Goal: Task Accomplishment & Management: Manage account settings

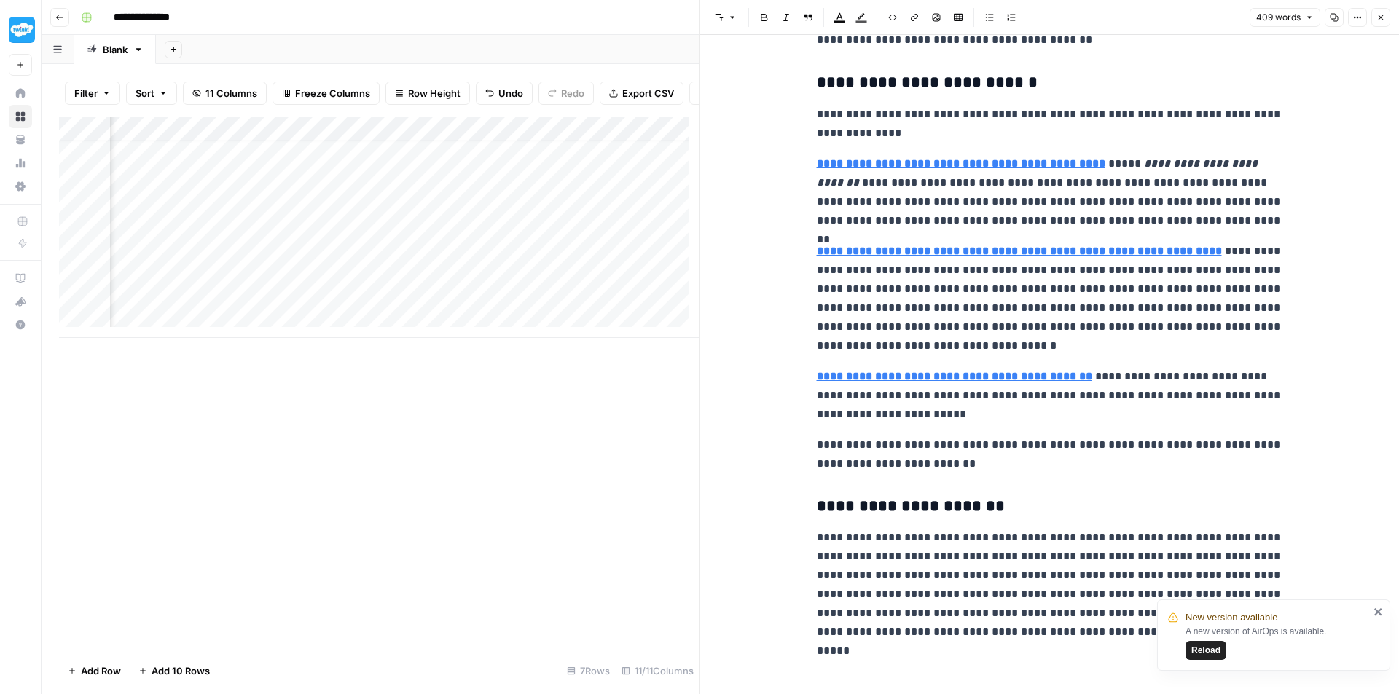
scroll to position [11, 0]
click at [1208, 648] on span "Reload" at bounding box center [1205, 650] width 29 height 13
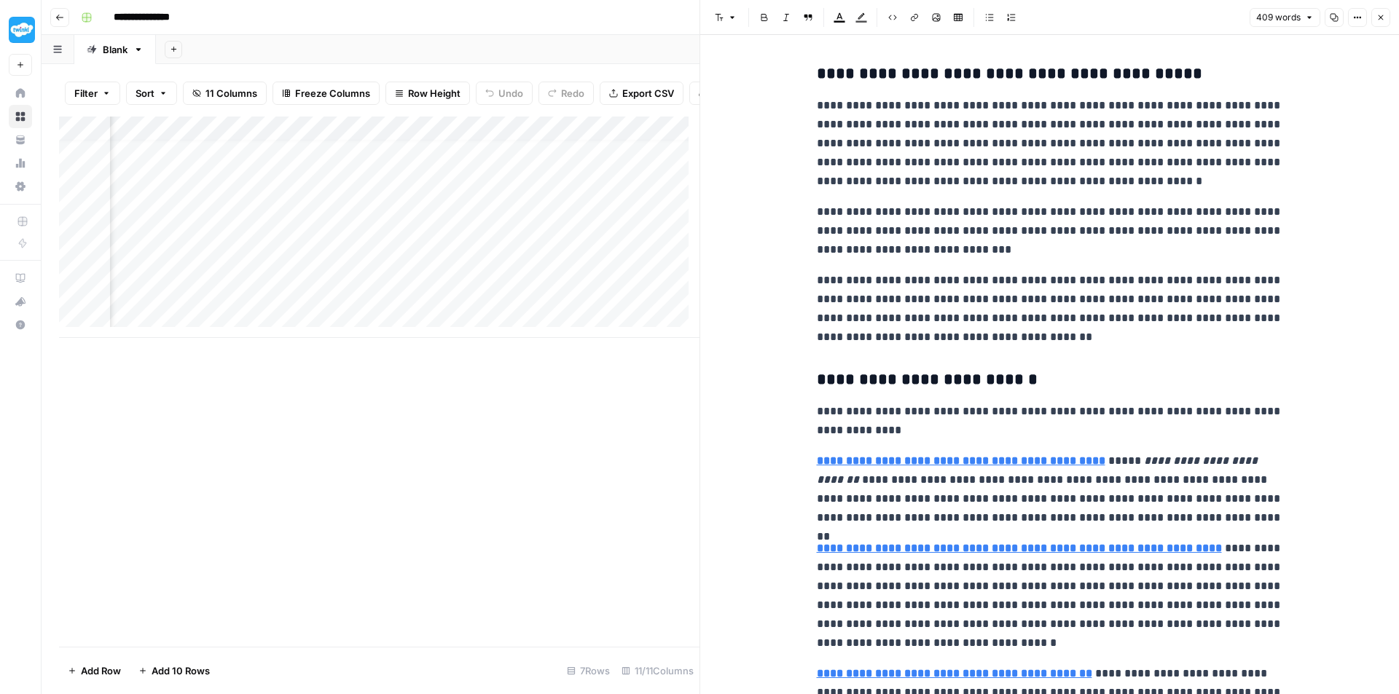
click at [480, 300] on div "Add Column" at bounding box center [379, 228] width 641 height 222
click at [524, 302] on div "Add Column" at bounding box center [379, 228] width 641 height 222
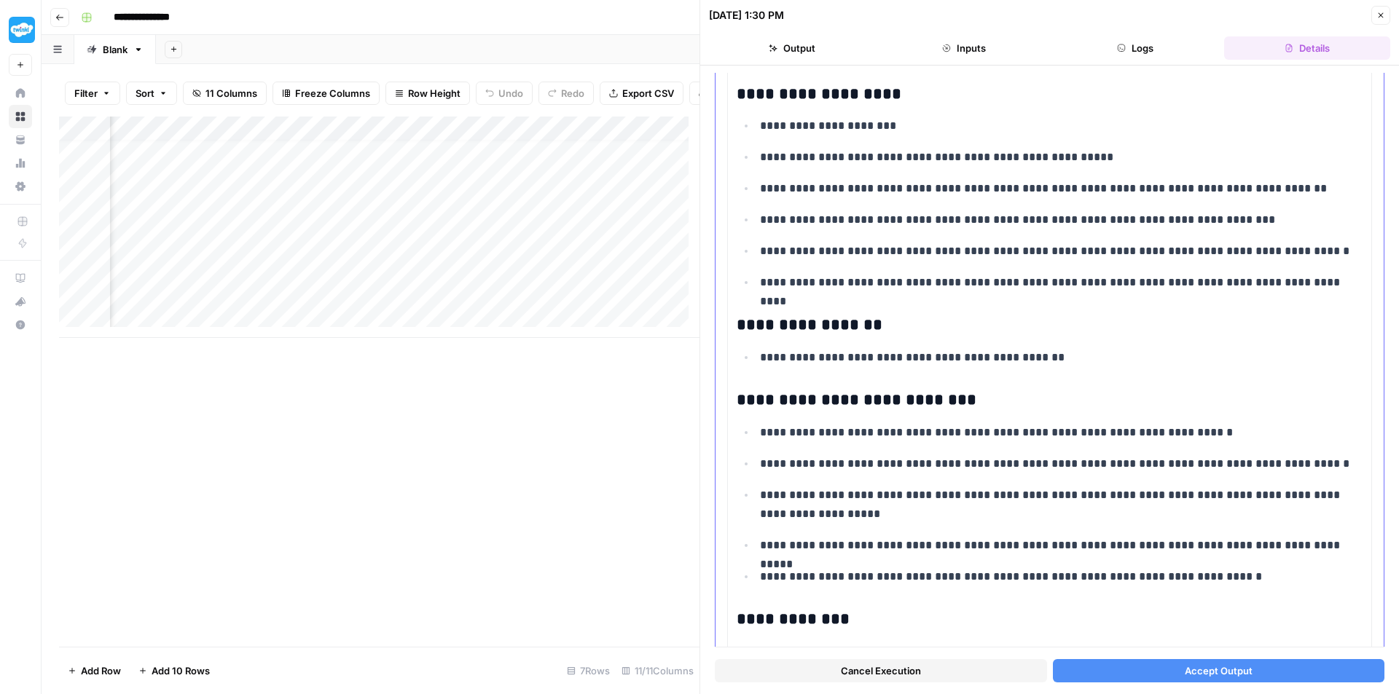
scroll to position [437, 0]
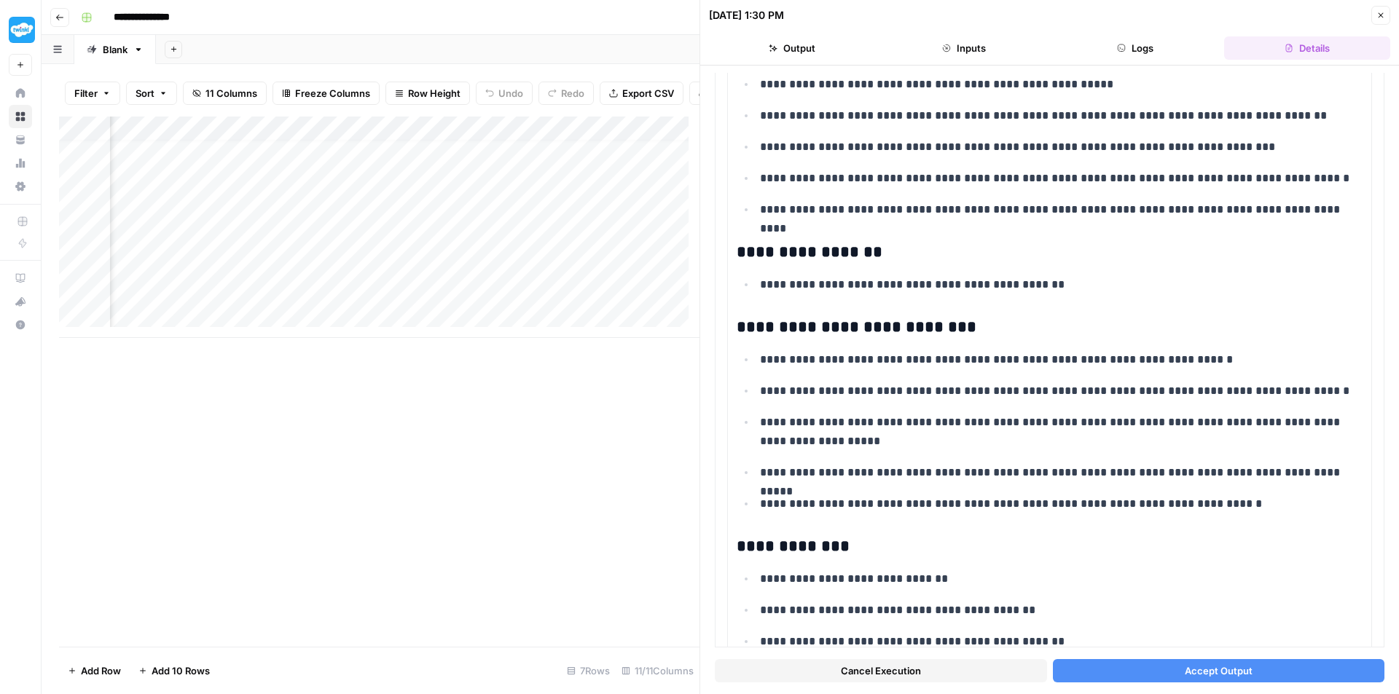
click at [1221, 676] on span "Accept Output" at bounding box center [1219, 671] width 68 height 15
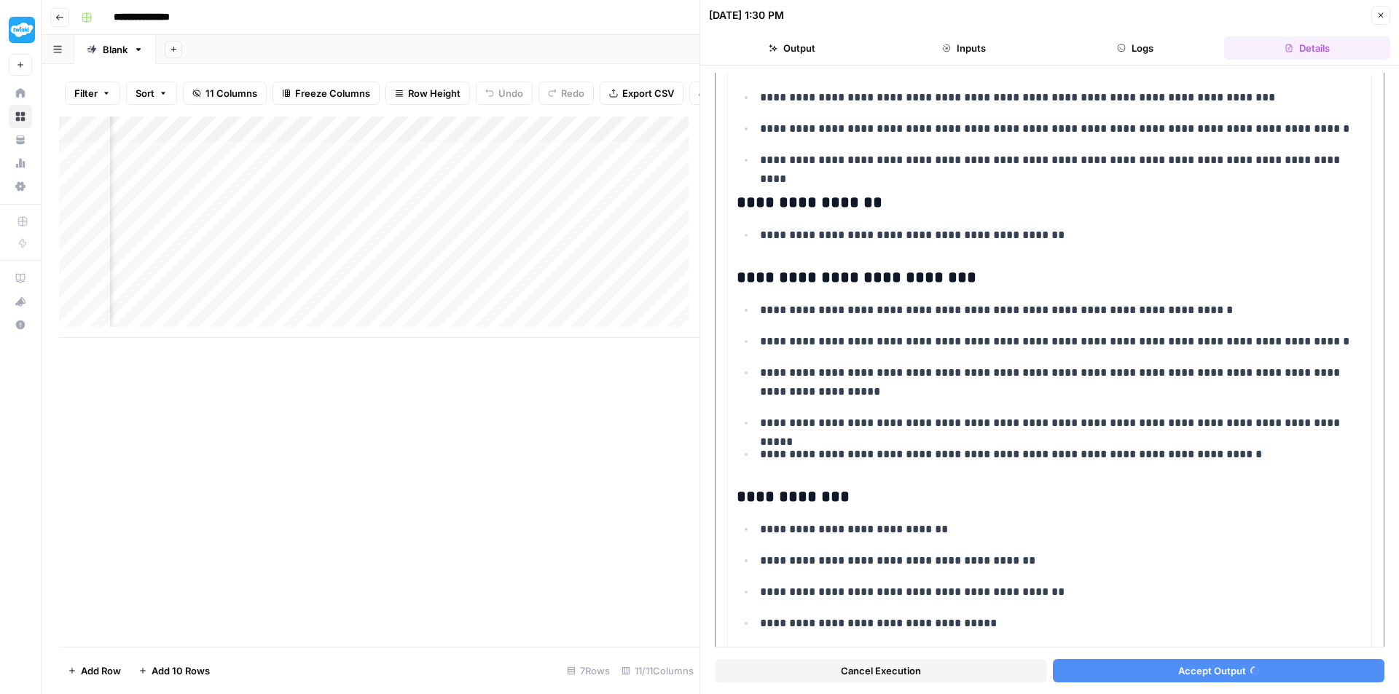
scroll to position [0, 0]
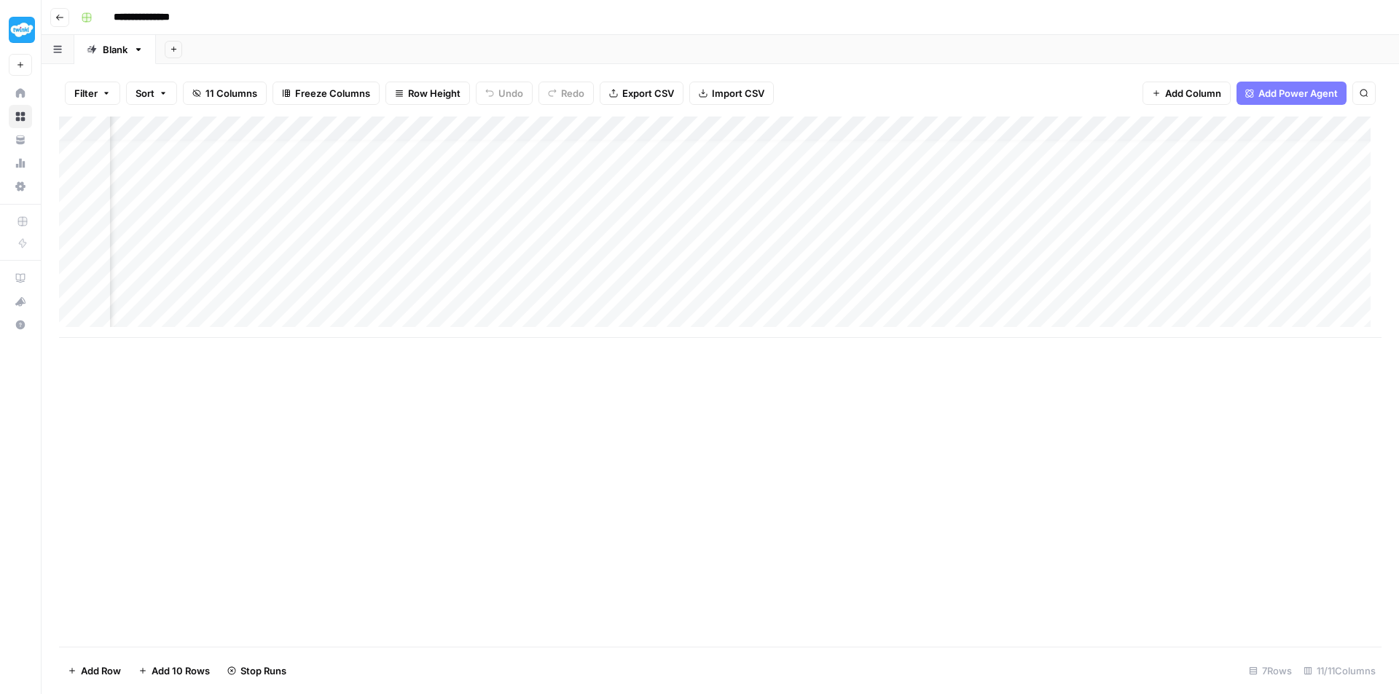
scroll to position [11, 662]
click at [1196, 291] on div "Add Column" at bounding box center [720, 228] width 1323 height 222
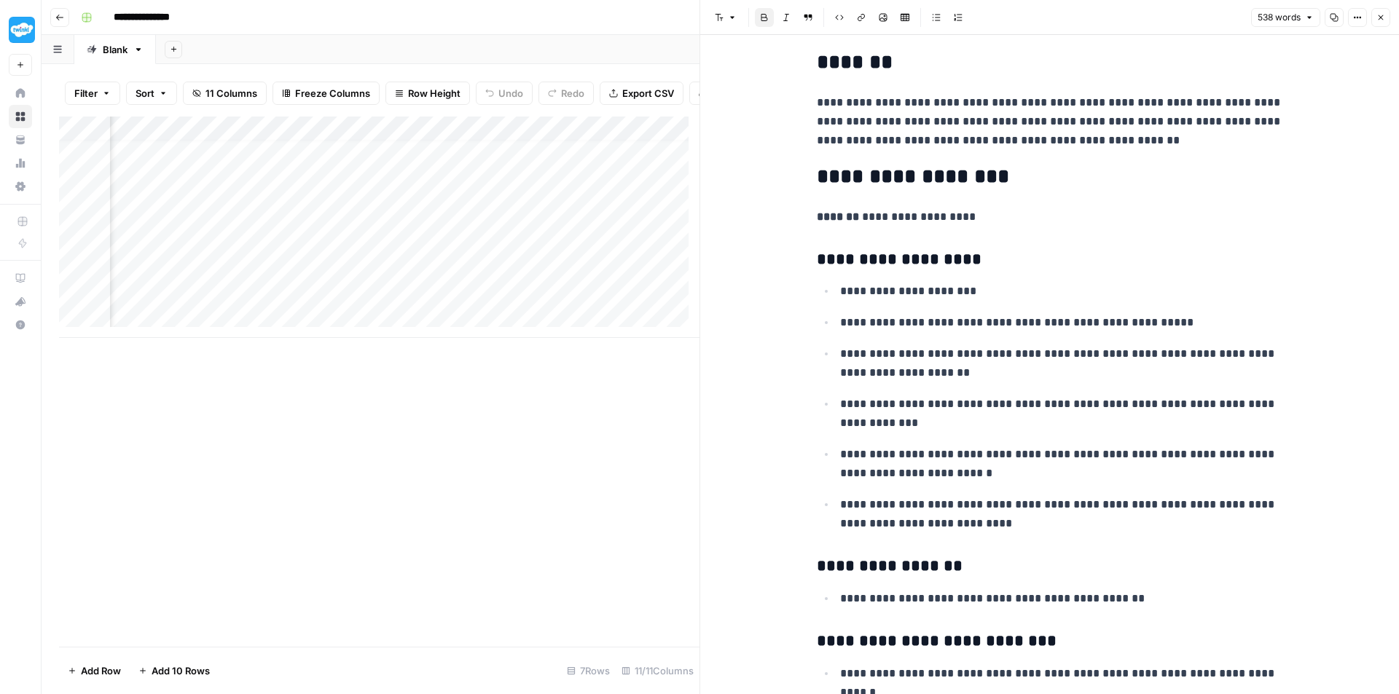
scroll to position [291, 0]
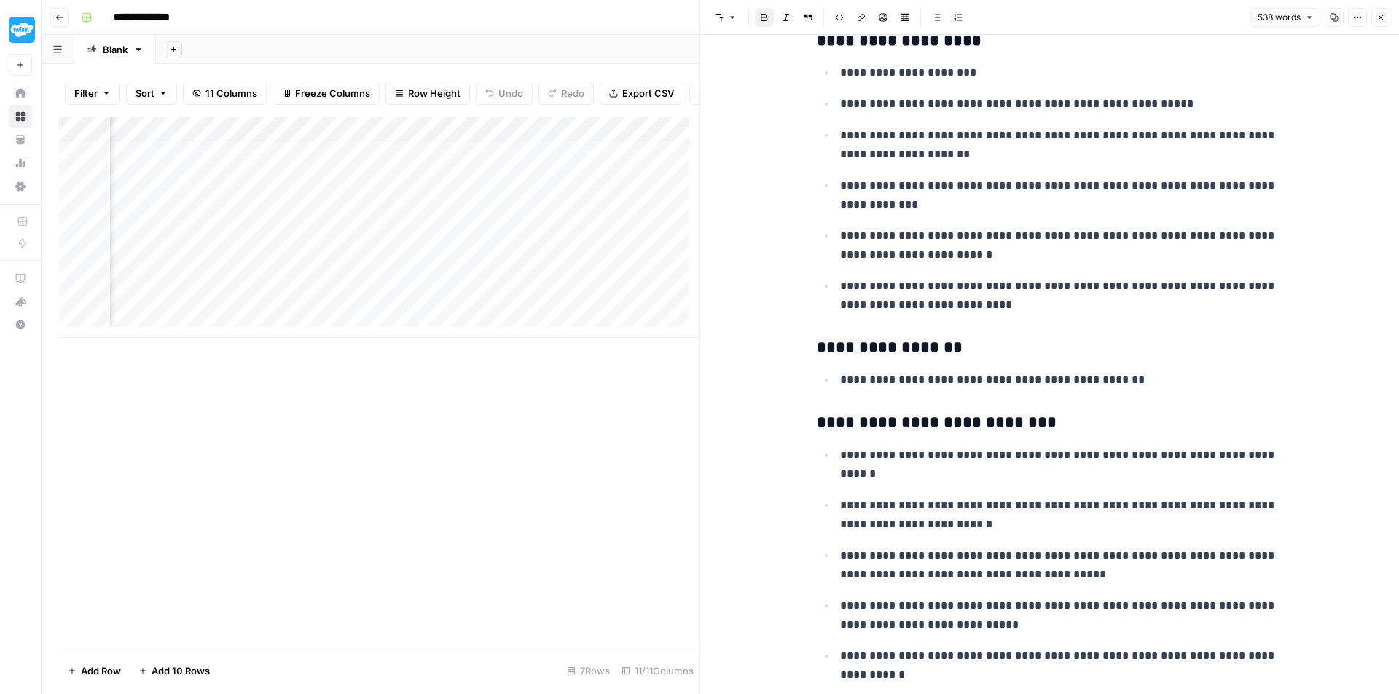
click at [1379, 21] on icon "button" at bounding box center [1381, 17] width 9 height 9
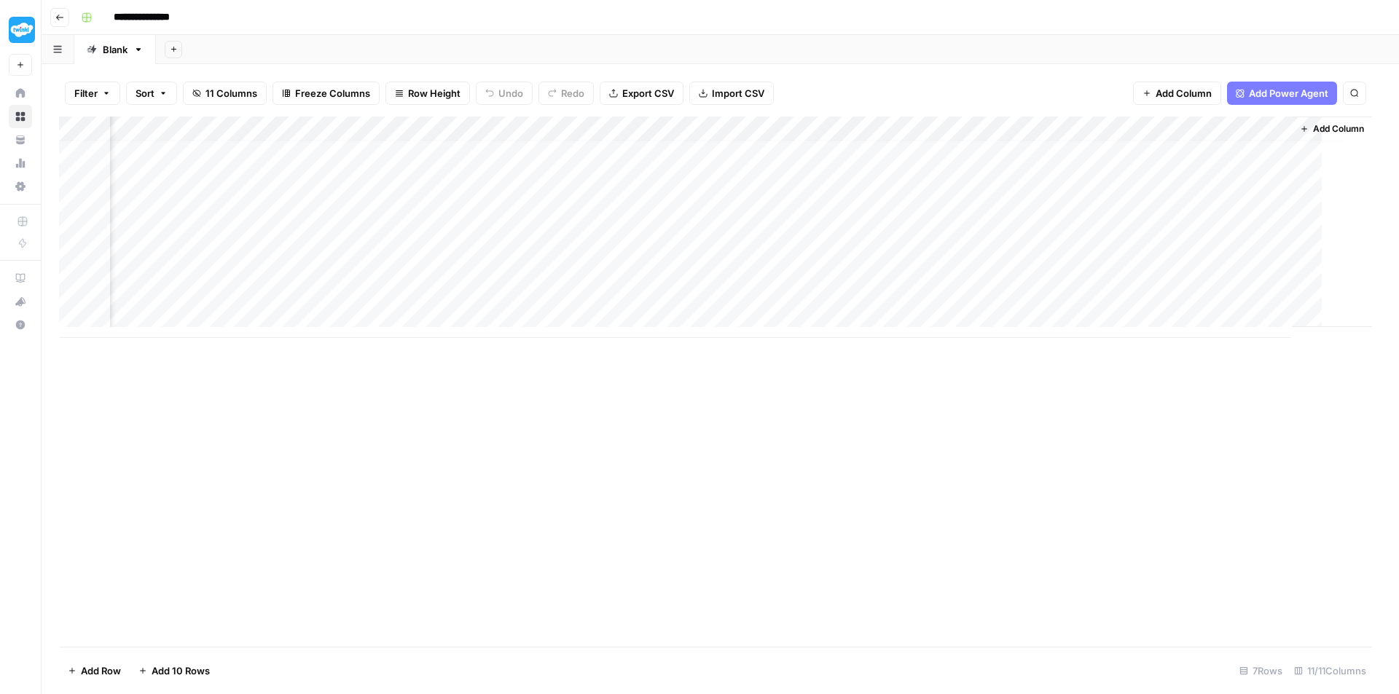
scroll to position [11, 644]
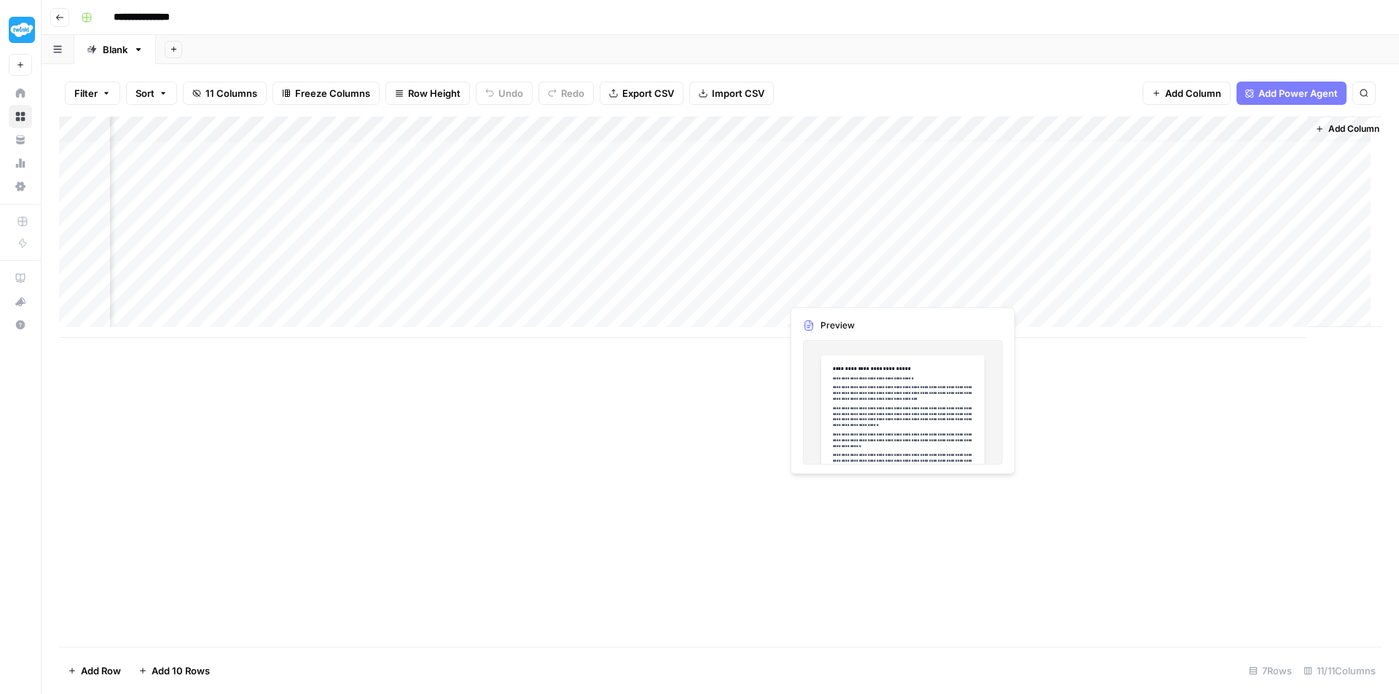
click at [866, 289] on div "Add Column" at bounding box center [720, 228] width 1323 height 222
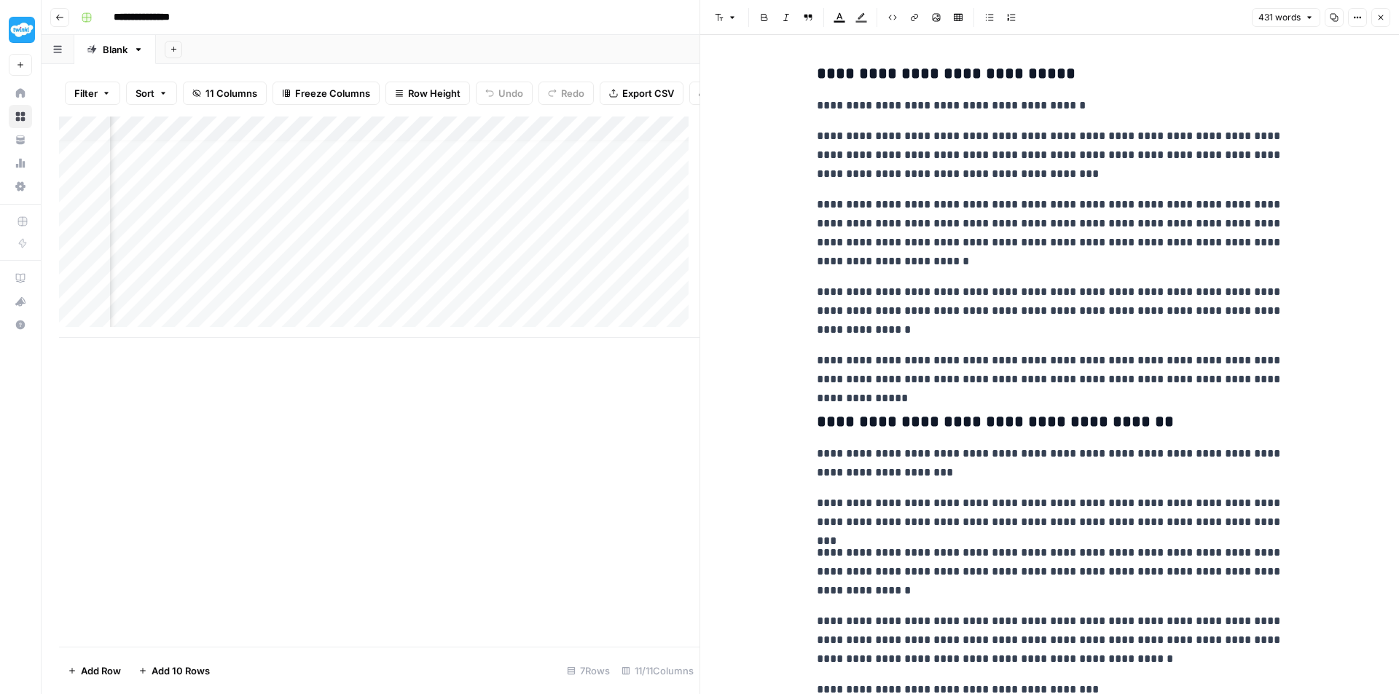
click at [817, 79] on h3 "**********" at bounding box center [1050, 74] width 466 height 20
drag, startPoint x: 811, startPoint y: 79, endPoint x: 1220, endPoint y: 570, distance: 638.5
click at [1220, 570] on div "**********" at bounding box center [1050, 545] width 484 height 974
click at [1232, 477] on p "**********" at bounding box center [1050, 464] width 466 height 38
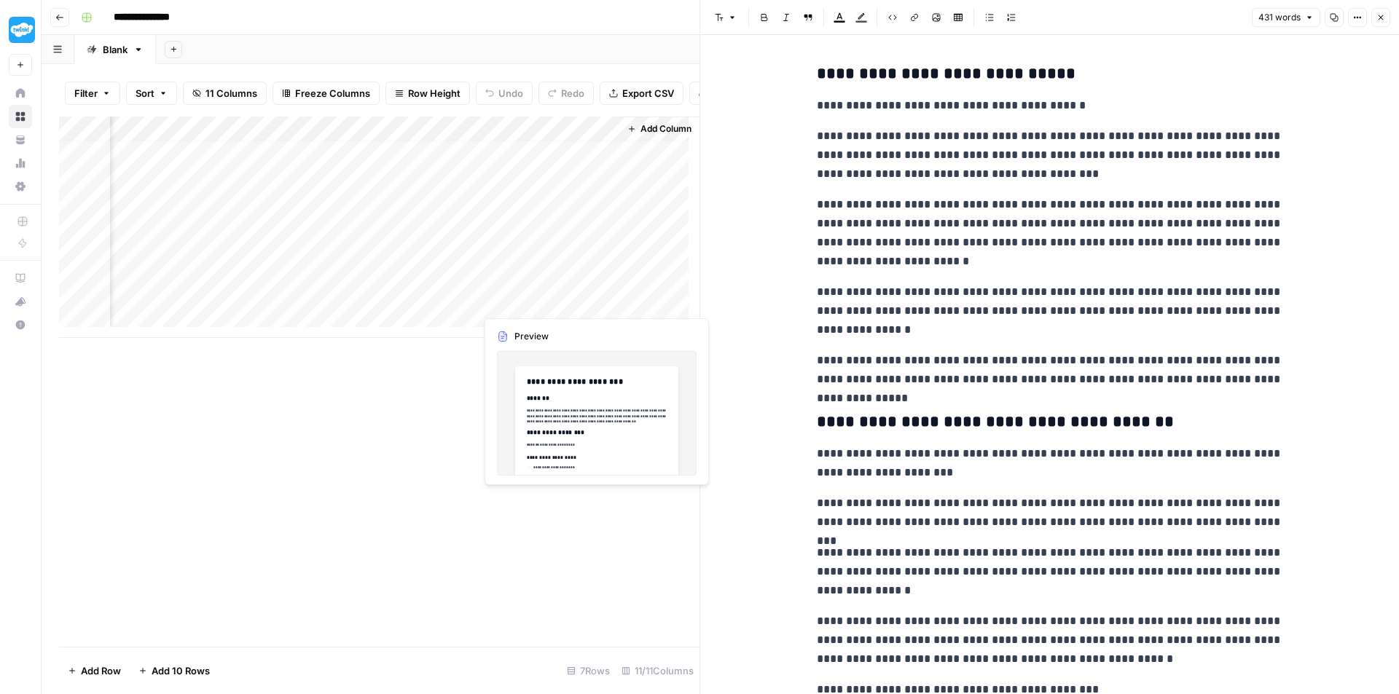
click at [513, 297] on div "Add Column" at bounding box center [379, 228] width 641 height 222
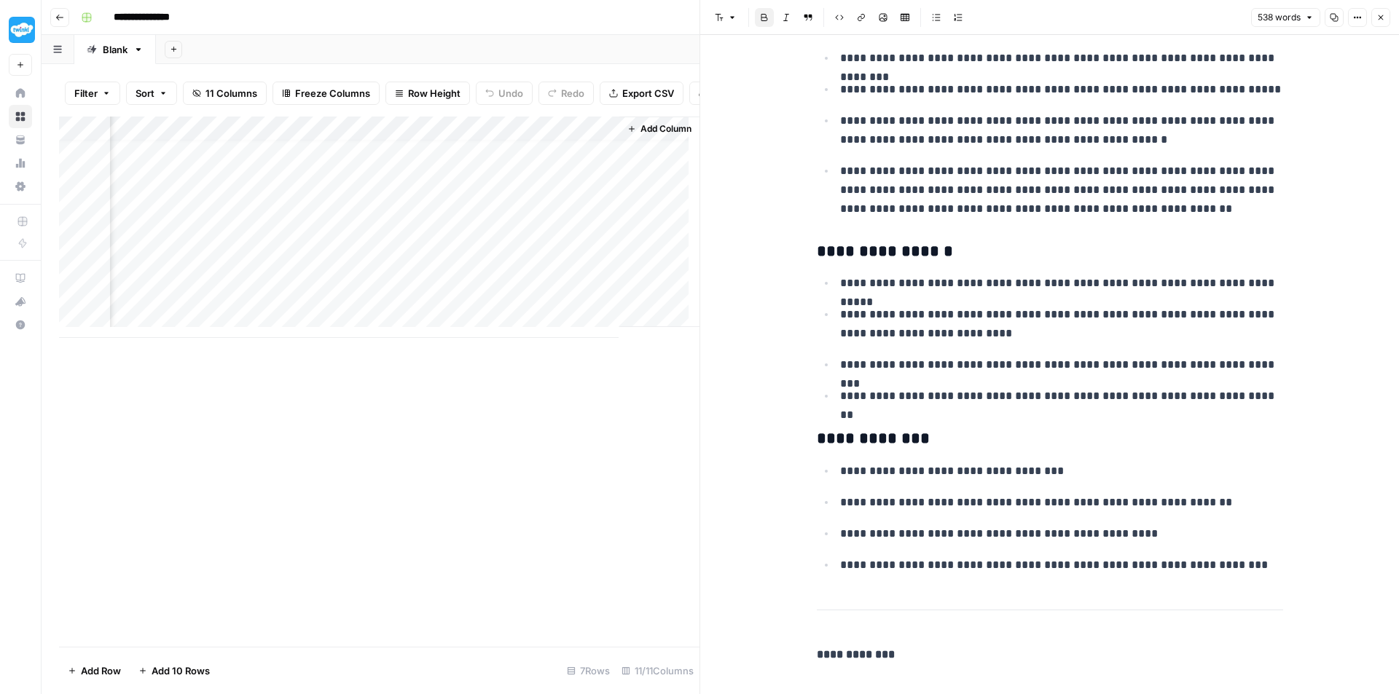
scroll to position [1941, 0]
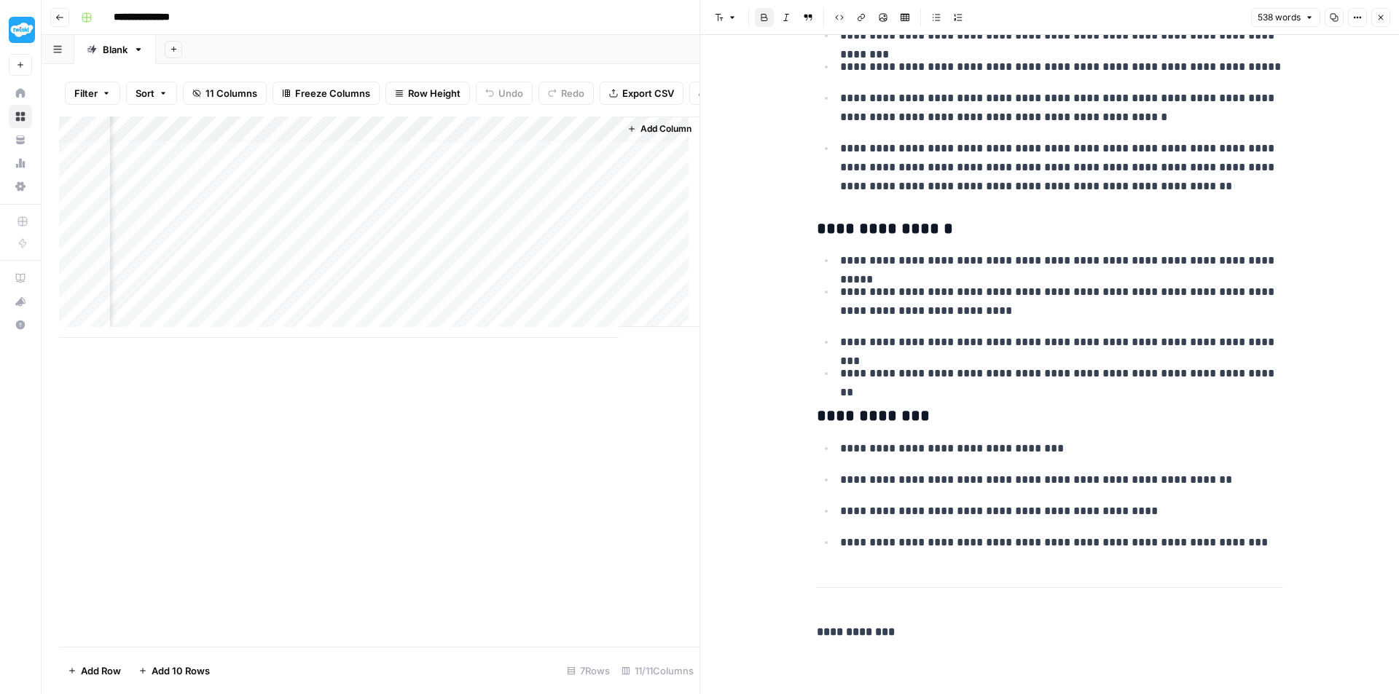
click at [163, 296] on div "Add Column" at bounding box center [379, 228] width 641 height 222
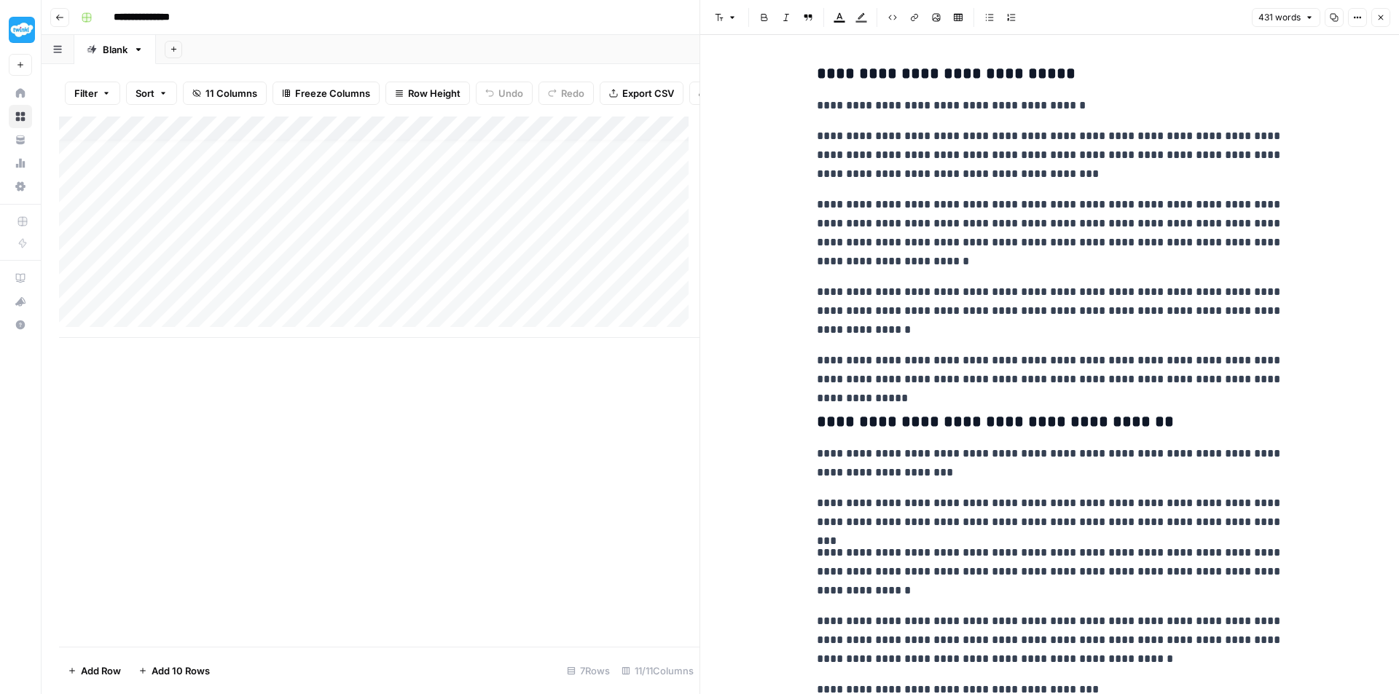
scroll to position [11, 0]
click at [504, 302] on div "Add Column" at bounding box center [379, 228] width 641 height 222
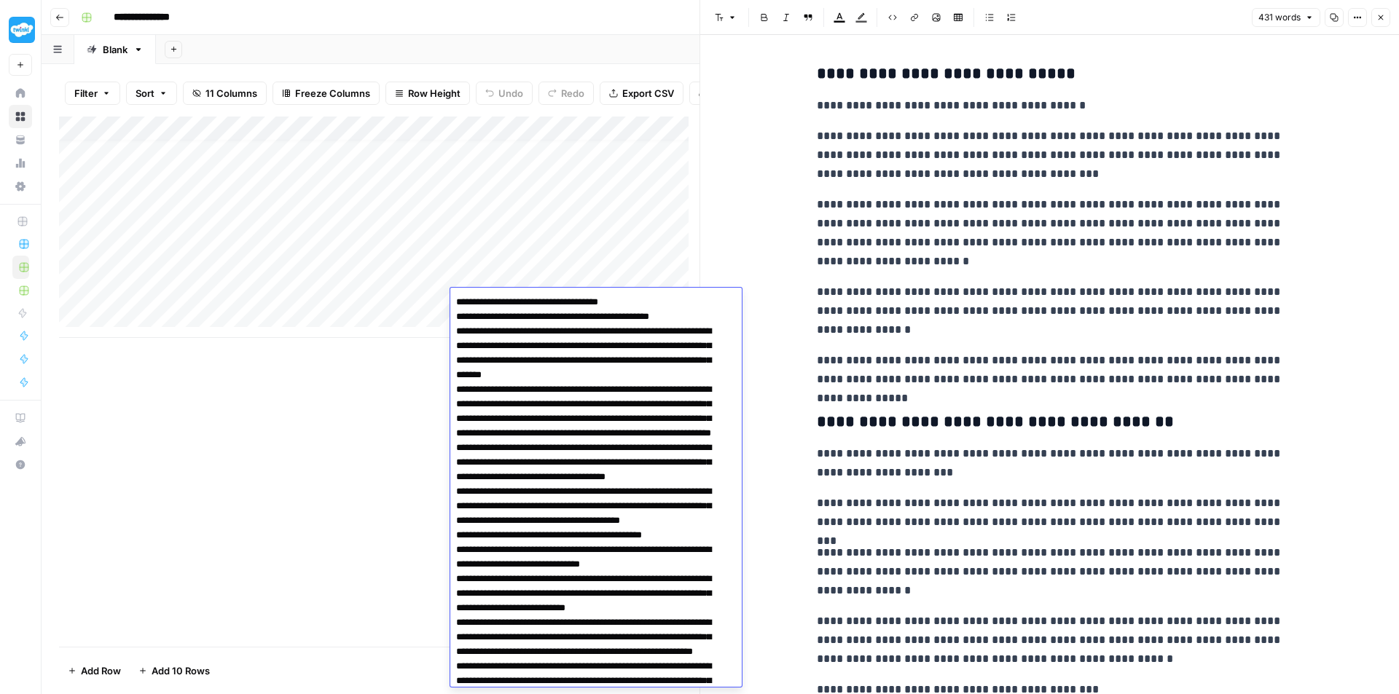
scroll to position [456, 0]
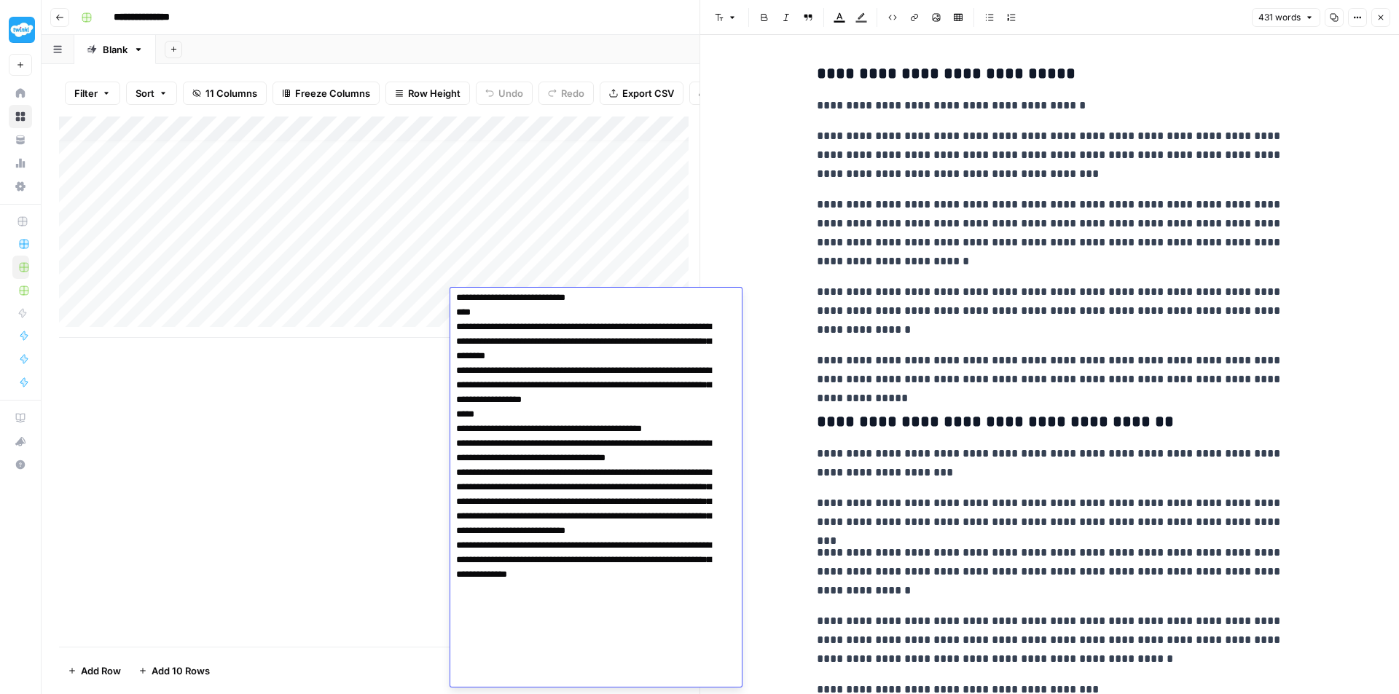
click at [568, 337] on textarea at bounding box center [590, 261] width 281 height 851
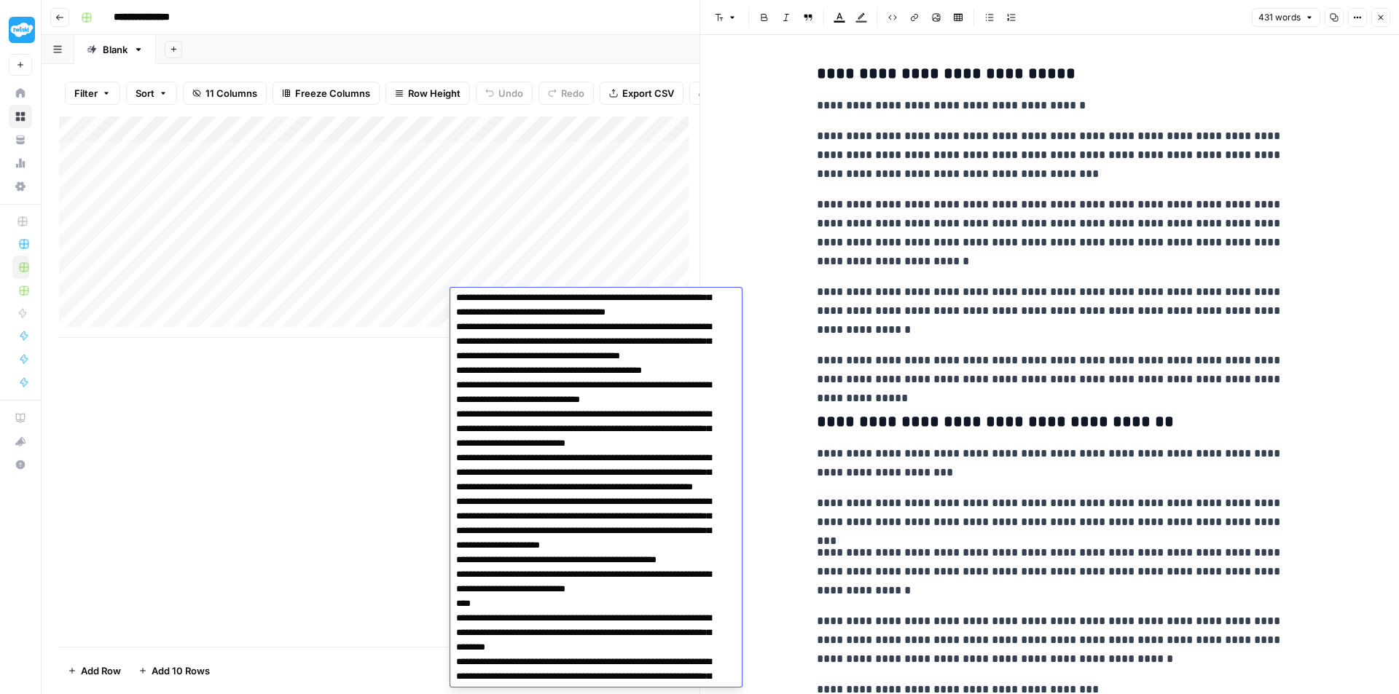
scroll to position [92, 0]
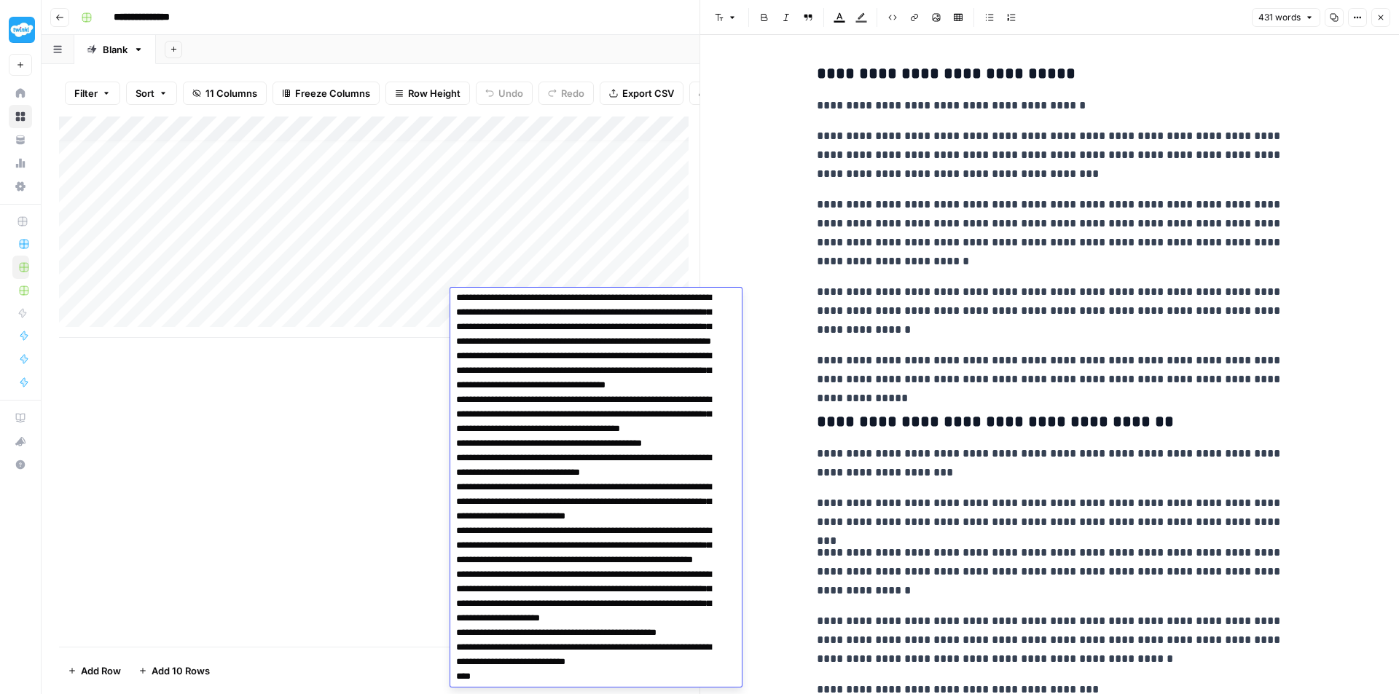
click at [674, 257] on div "Add Column" at bounding box center [379, 228] width 641 height 222
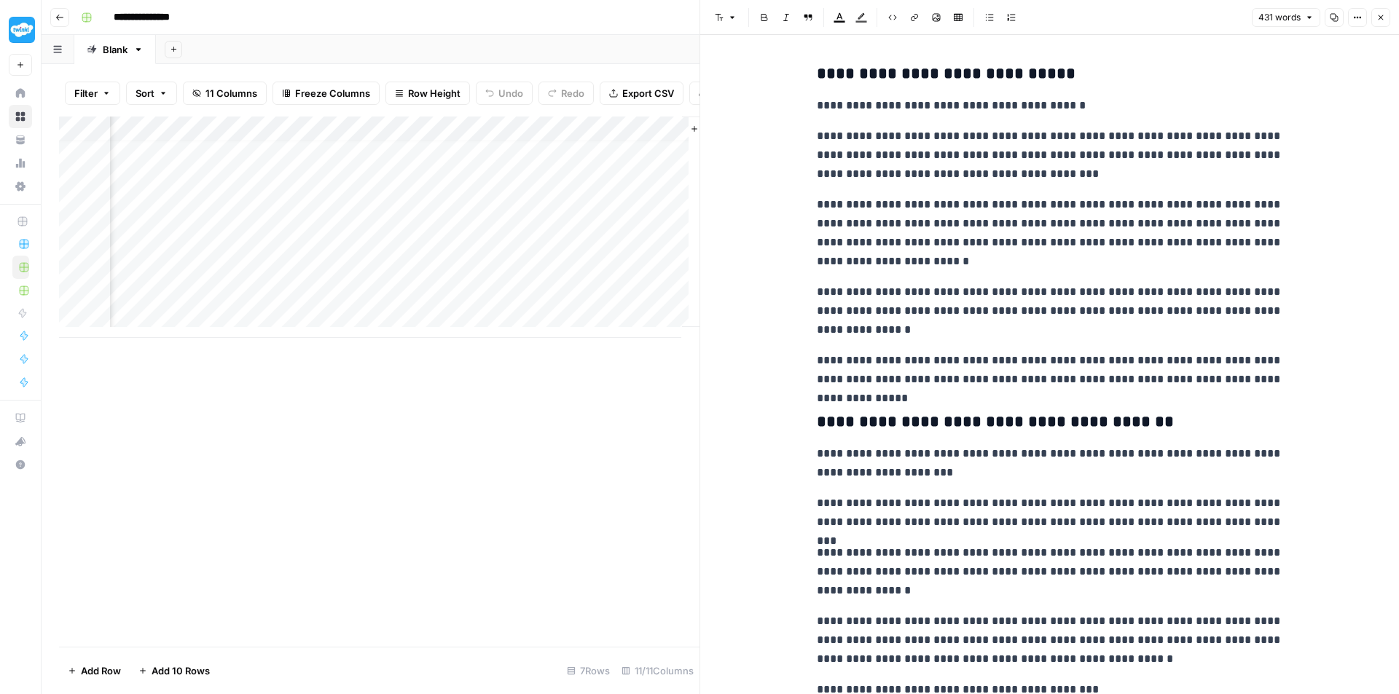
scroll to position [11, 1294]
click at [595, 303] on div "Add Column" at bounding box center [379, 228] width 641 height 222
click at [594, 303] on div "Add Column" at bounding box center [379, 228] width 641 height 222
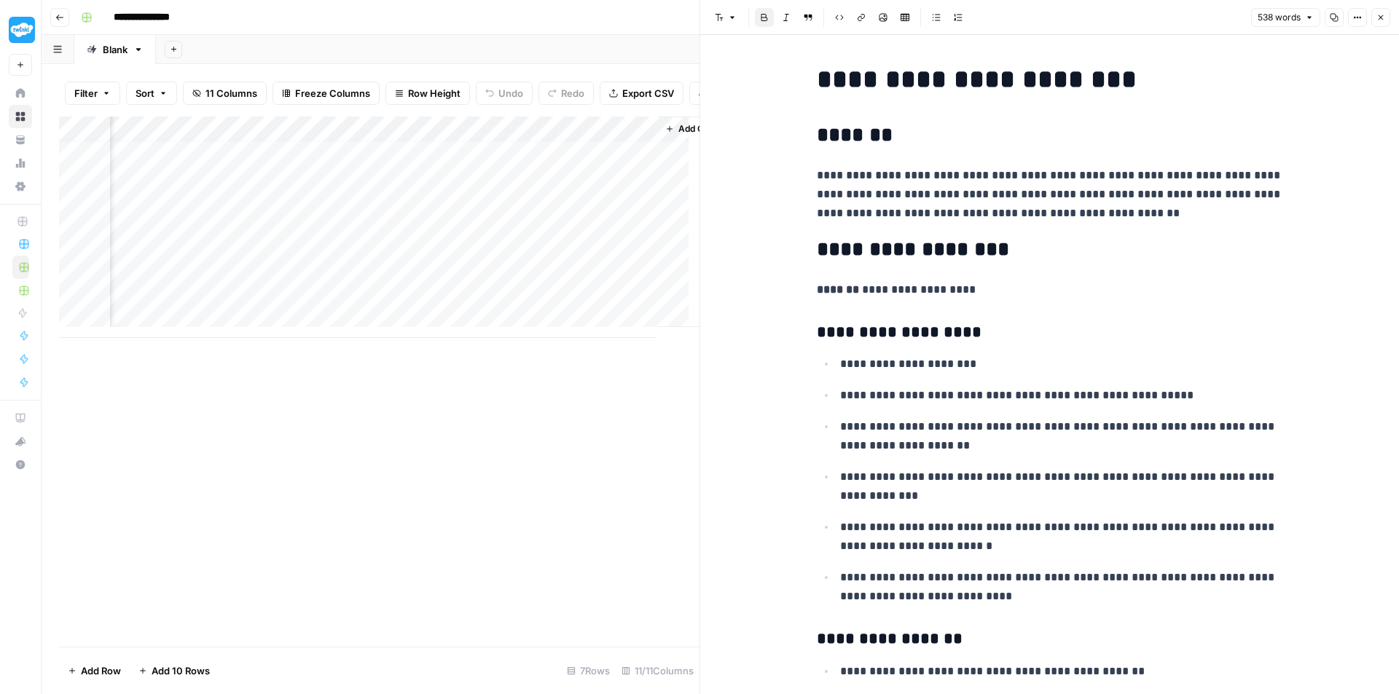
click at [982, 282] on p "**********" at bounding box center [1050, 290] width 466 height 19
copy div "**********"
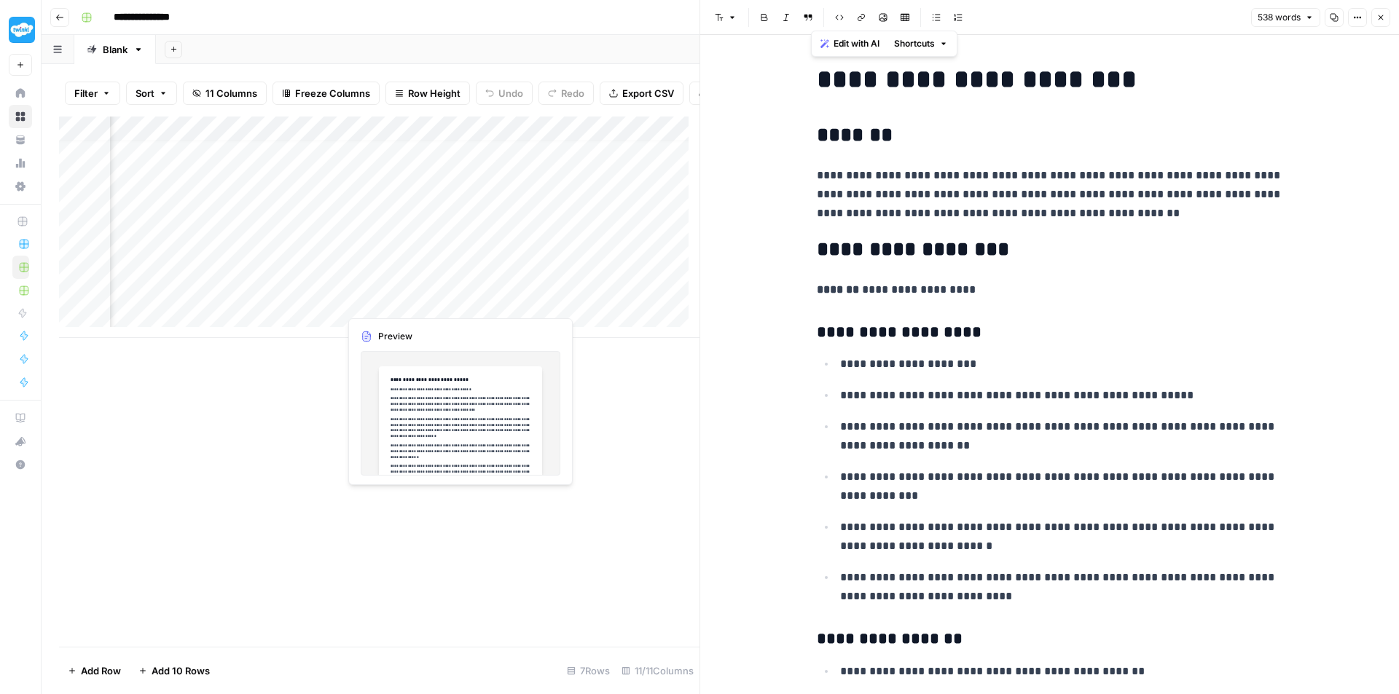
click at [412, 297] on div "Add Column" at bounding box center [379, 228] width 641 height 222
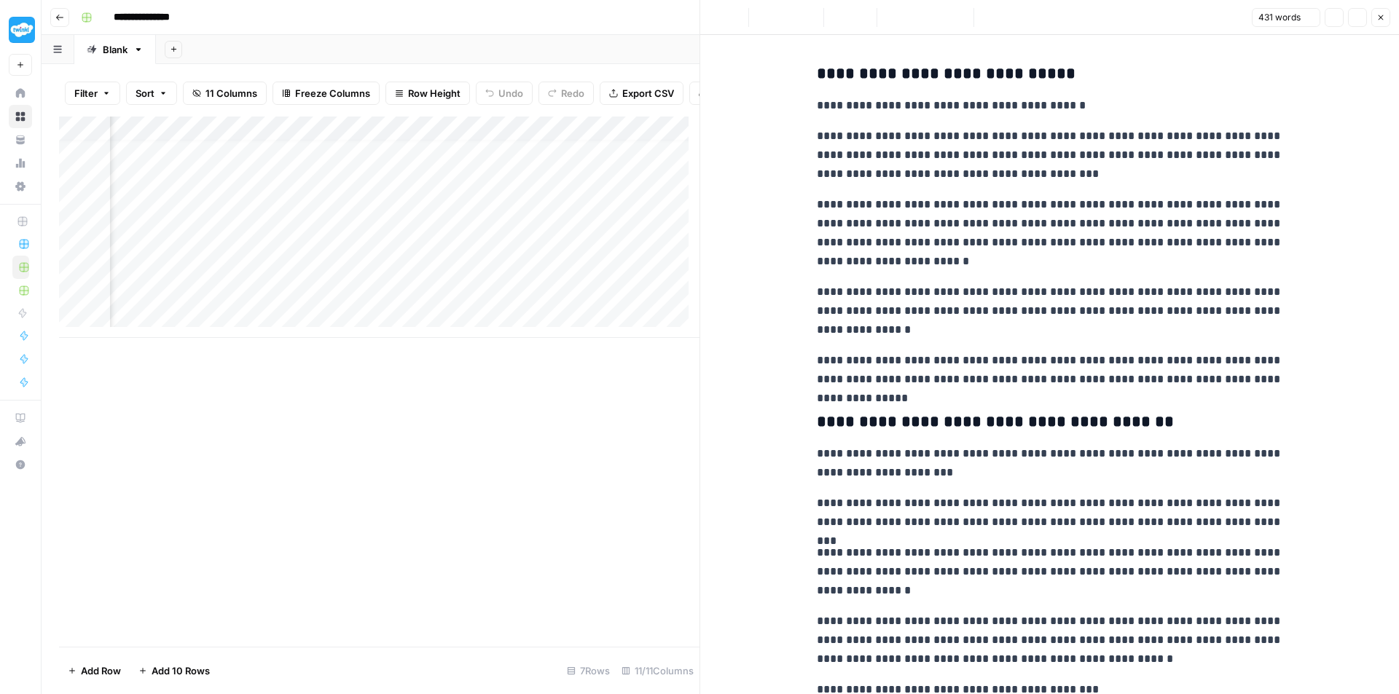
click at [1057, 222] on p "**********" at bounding box center [1050, 233] width 466 height 76
copy div "**********"
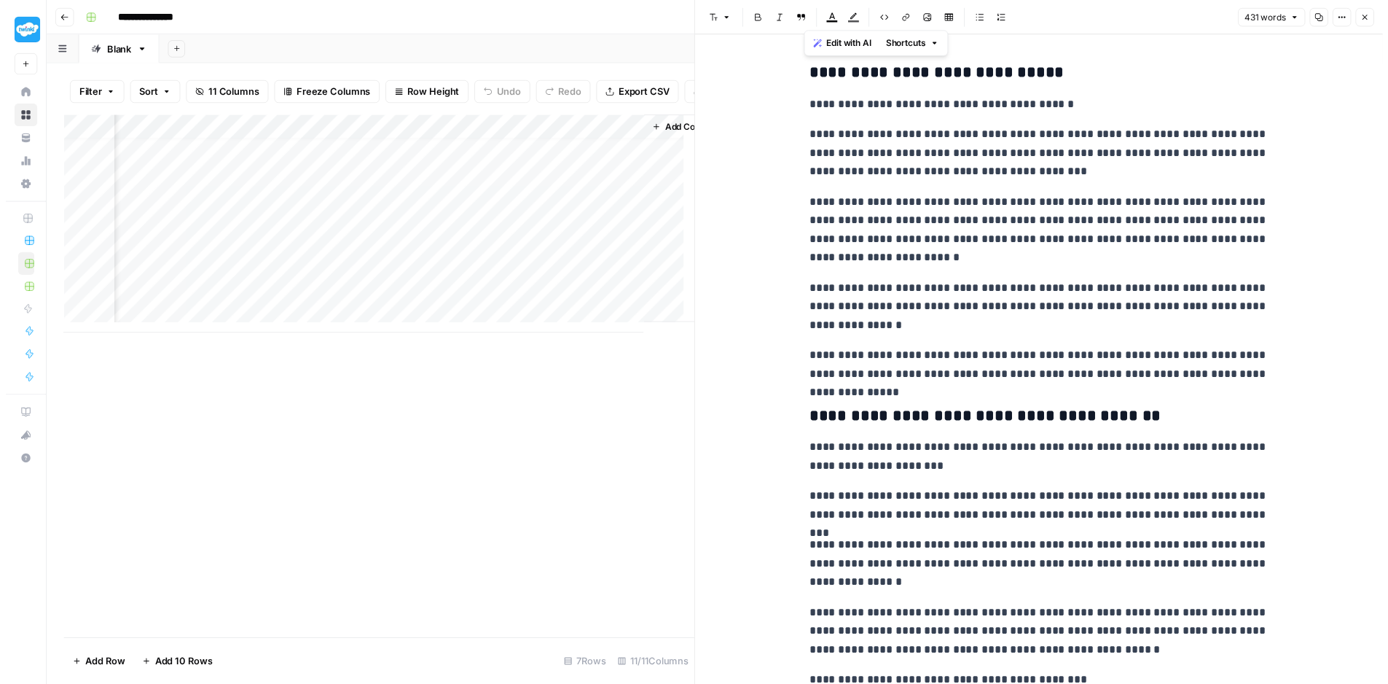
scroll to position [11, 1344]
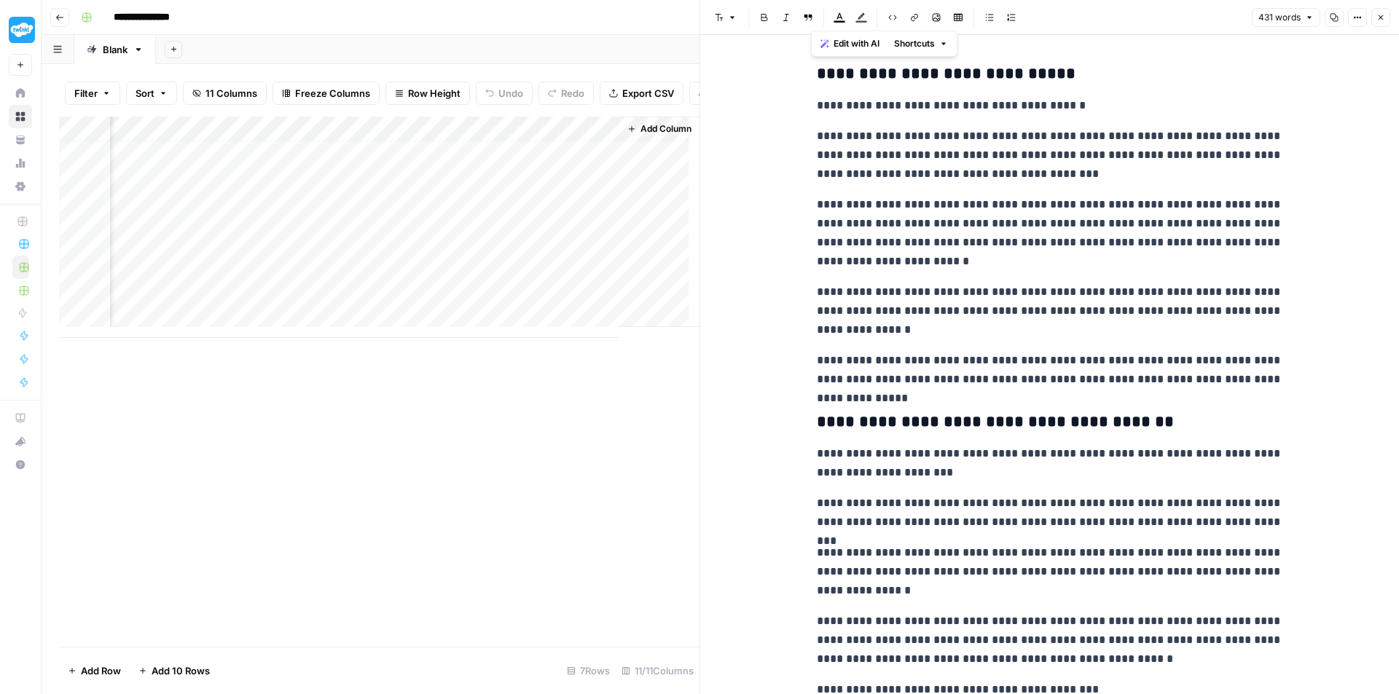
click at [1386, 24] on button "Close" at bounding box center [1380, 17] width 19 height 19
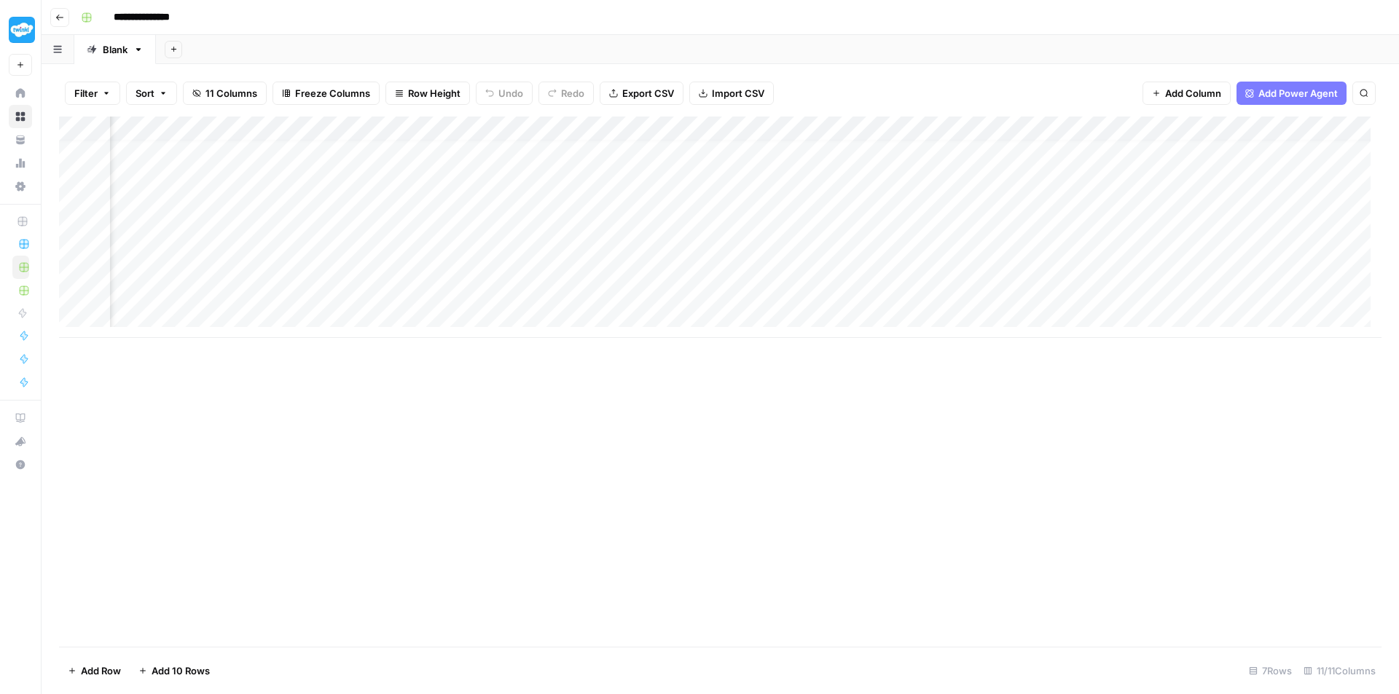
scroll to position [11, 351]
click at [910, 128] on div "Add Column" at bounding box center [720, 228] width 1323 height 222
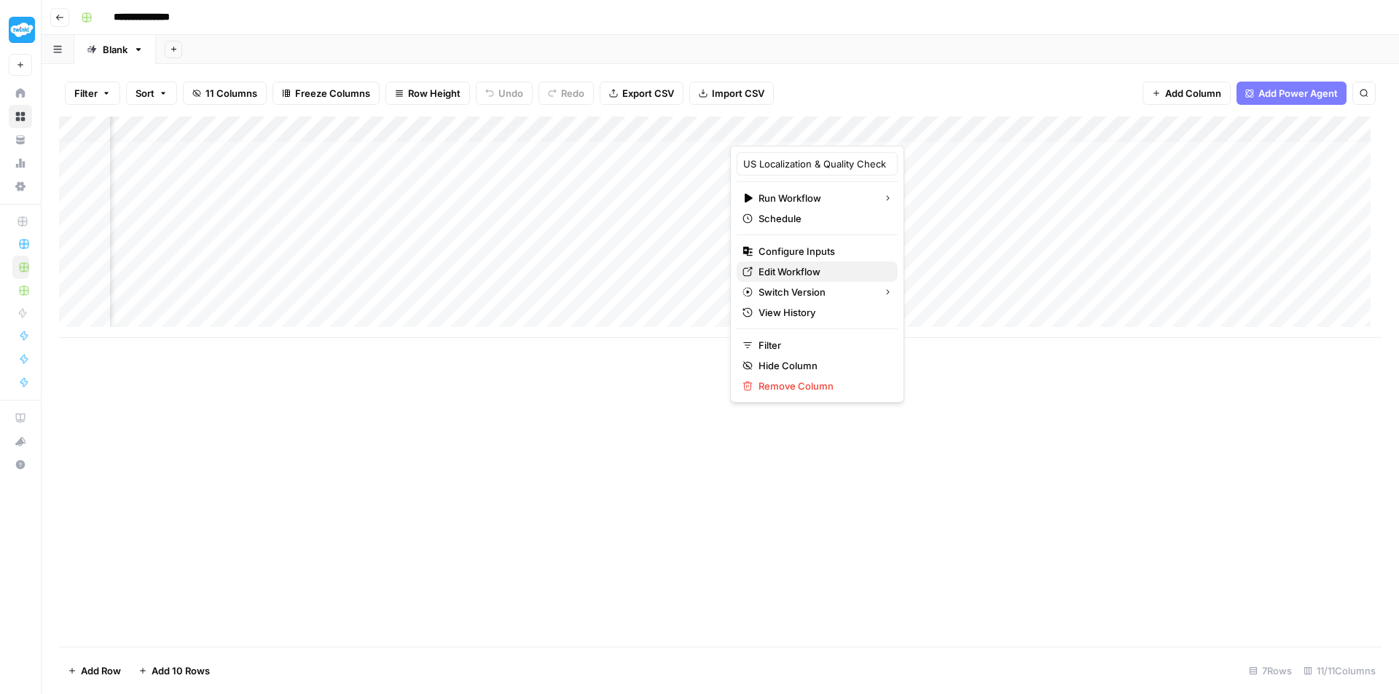
click at [797, 277] on span "Edit Workflow" at bounding box center [823, 272] width 128 height 15
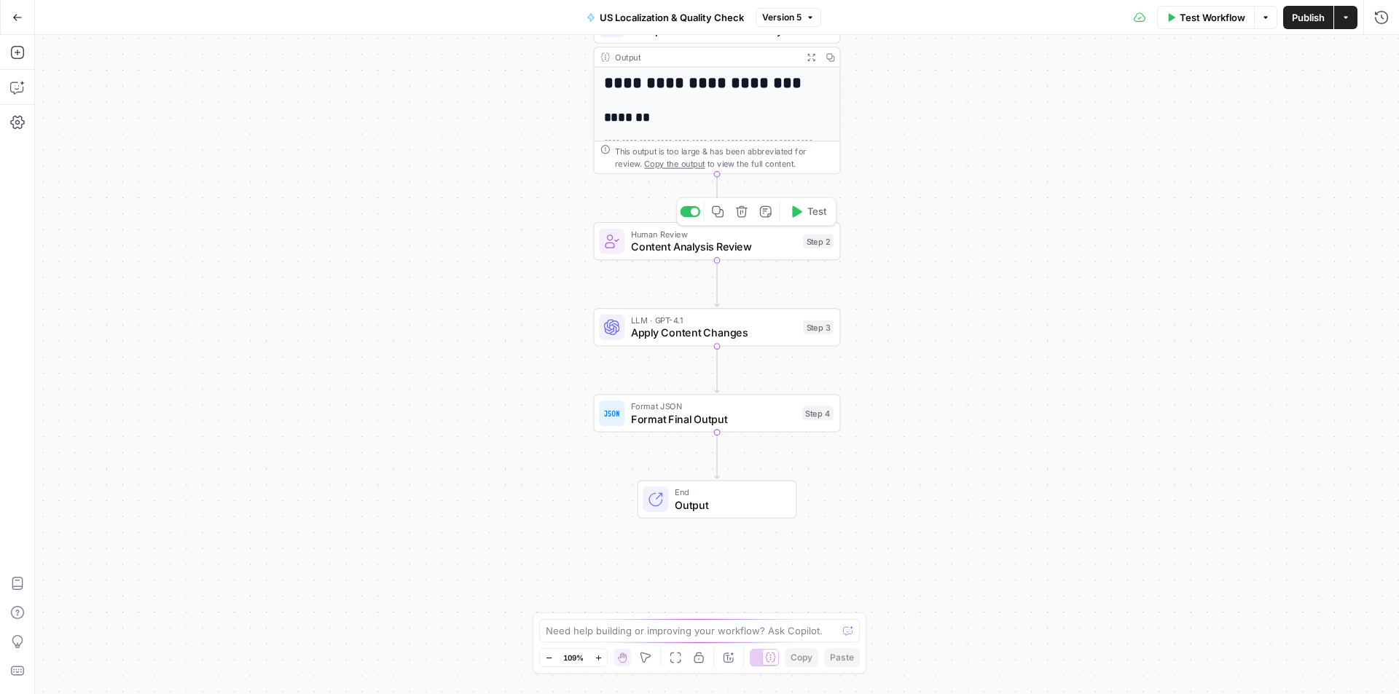
click at [694, 218] on div "Copy step Delete step Add Note Test" at bounding box center [756, 211] width 160 height 28
click at [695, 213] on div at bounding box center [695, 212] width 8 height 8
click at [1162, 190] on div "**********" at bounding box center [717, 365] width 1364 height 660
click at [695, 300] on div at bounding box center [695, 298] width 8 height 8
click at [686, 300] on div at bounding box center [686, 298] width 8 height 8
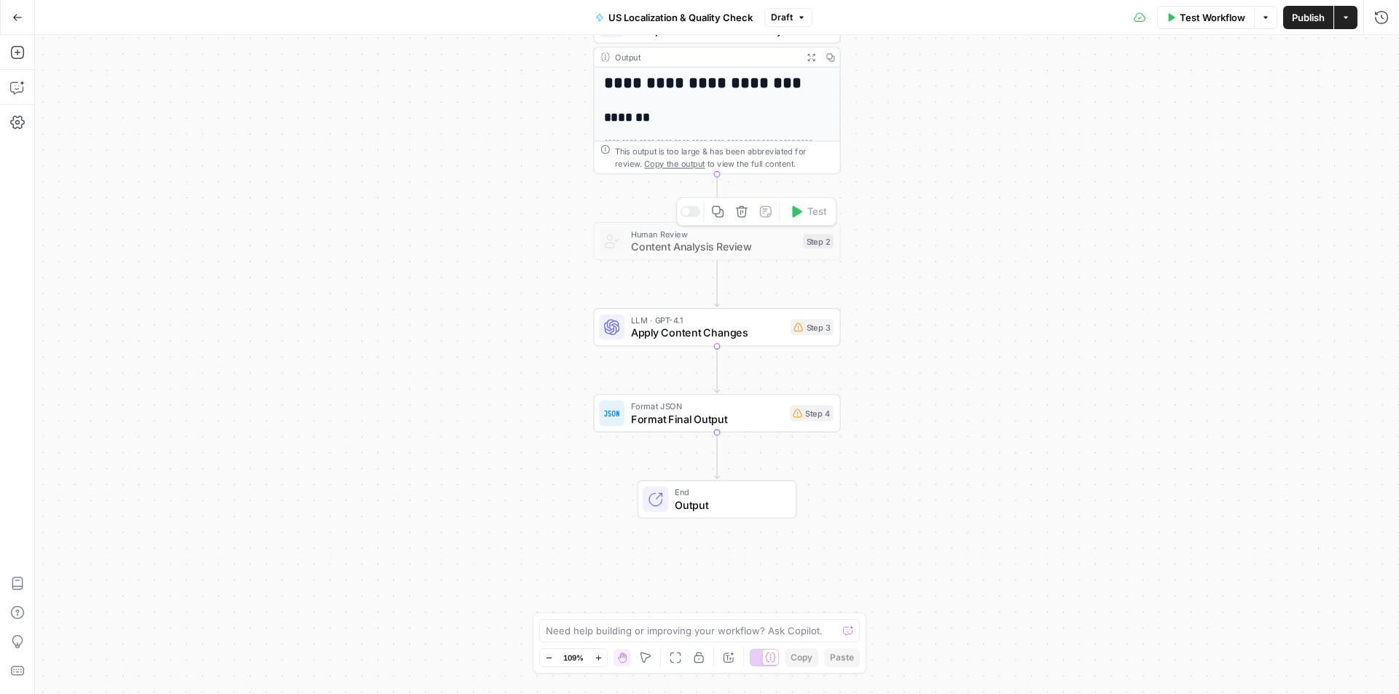
click at [689, 214] on div at bounding box center [690, 211] width 20 height 11
click at [669, 257] on div "Human Review Content Analysis Review Step 2 Copy step Delete step Add Note Test" at bounding box center [716, 241] width 247 height 39
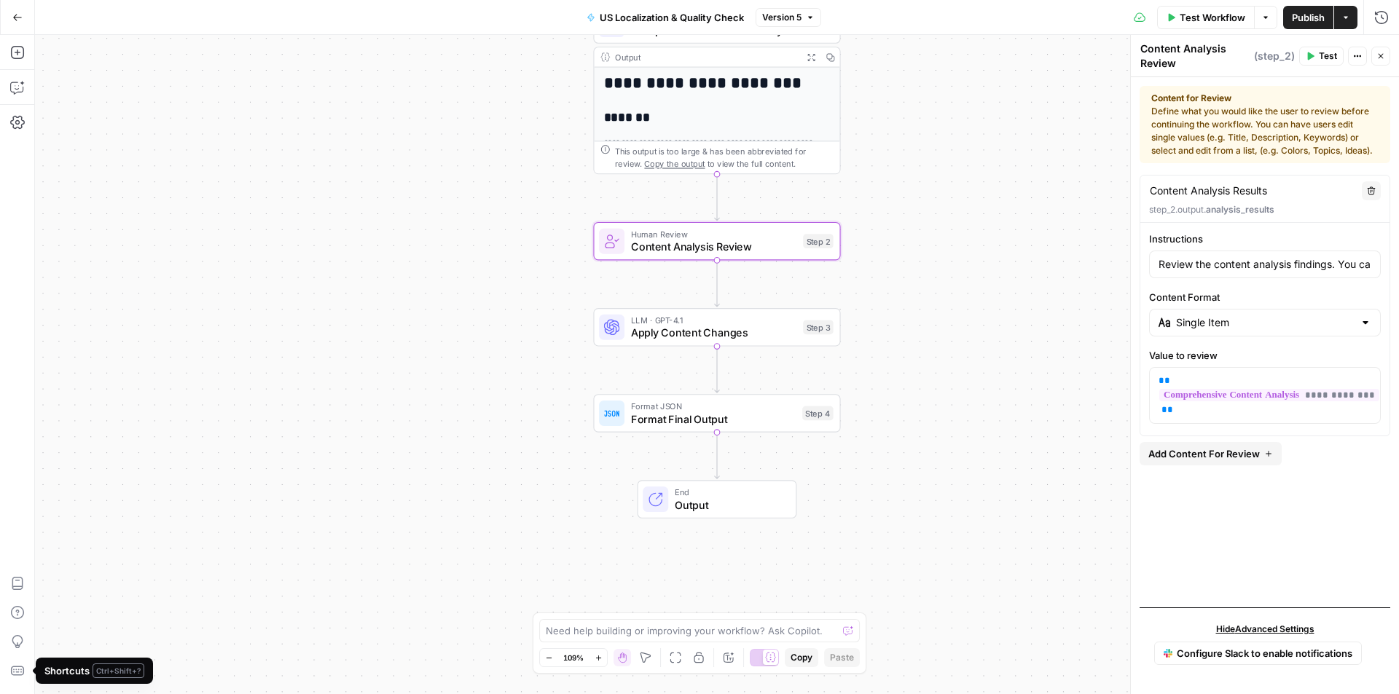
click at [318, 311] on div "**********" at bounding box center [717, 365] width 1364 height 660
click at [21, 90] on icon "button" at bounding box center [17, 87] width 15 height 15
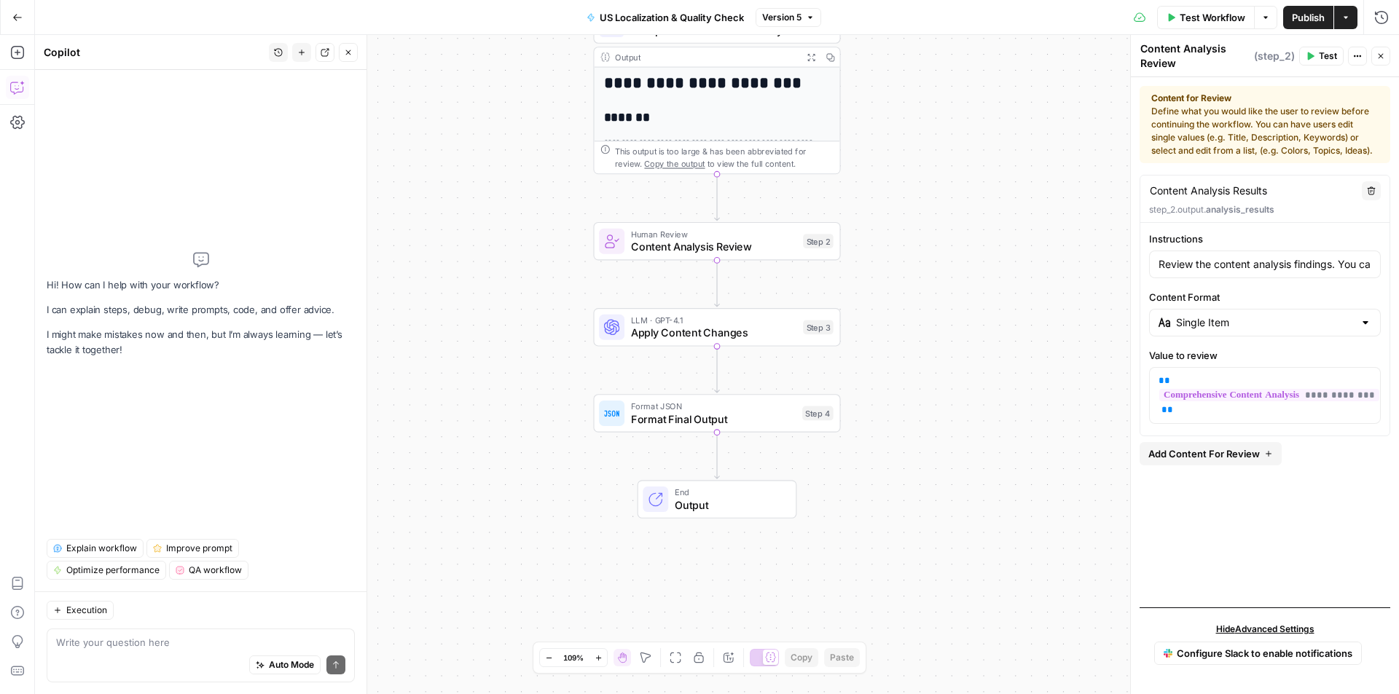
click at [154, 639] on textarea at bounding box center [200, 642] width 289 height 15
type textarea "Can I get a version without the human review activated?"
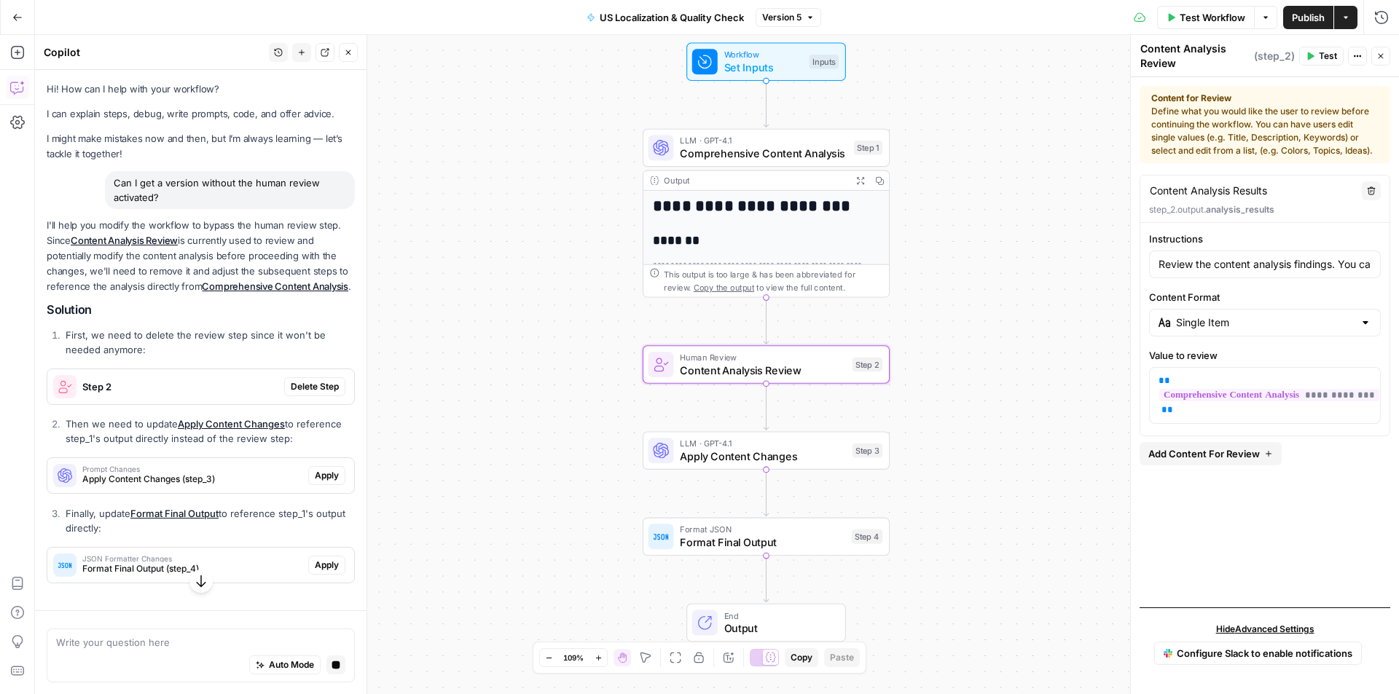
scroll to position [25, 0]
click at [309, 380] on span "Delete Step" at bounding box center [315, 386] width 48 height 13
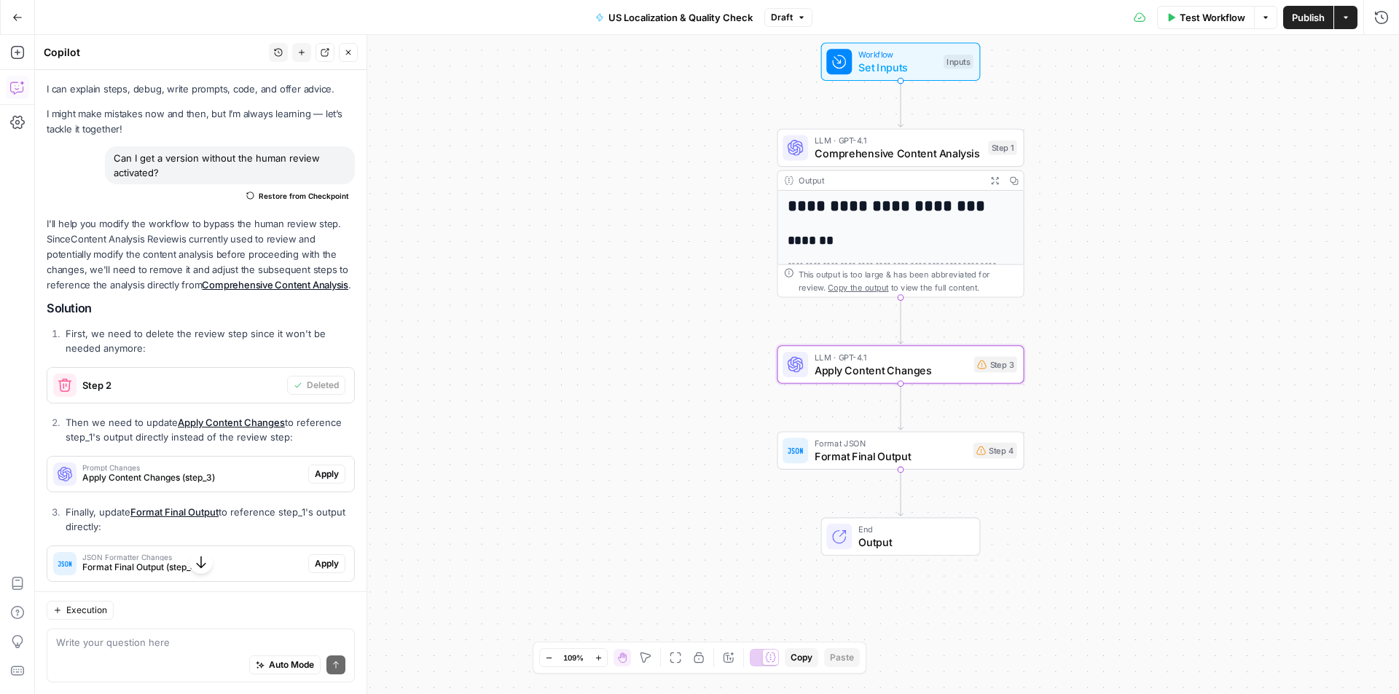
click at [326, 481] on span "Apply" at bounding box center [327, 474] width 24 height 13
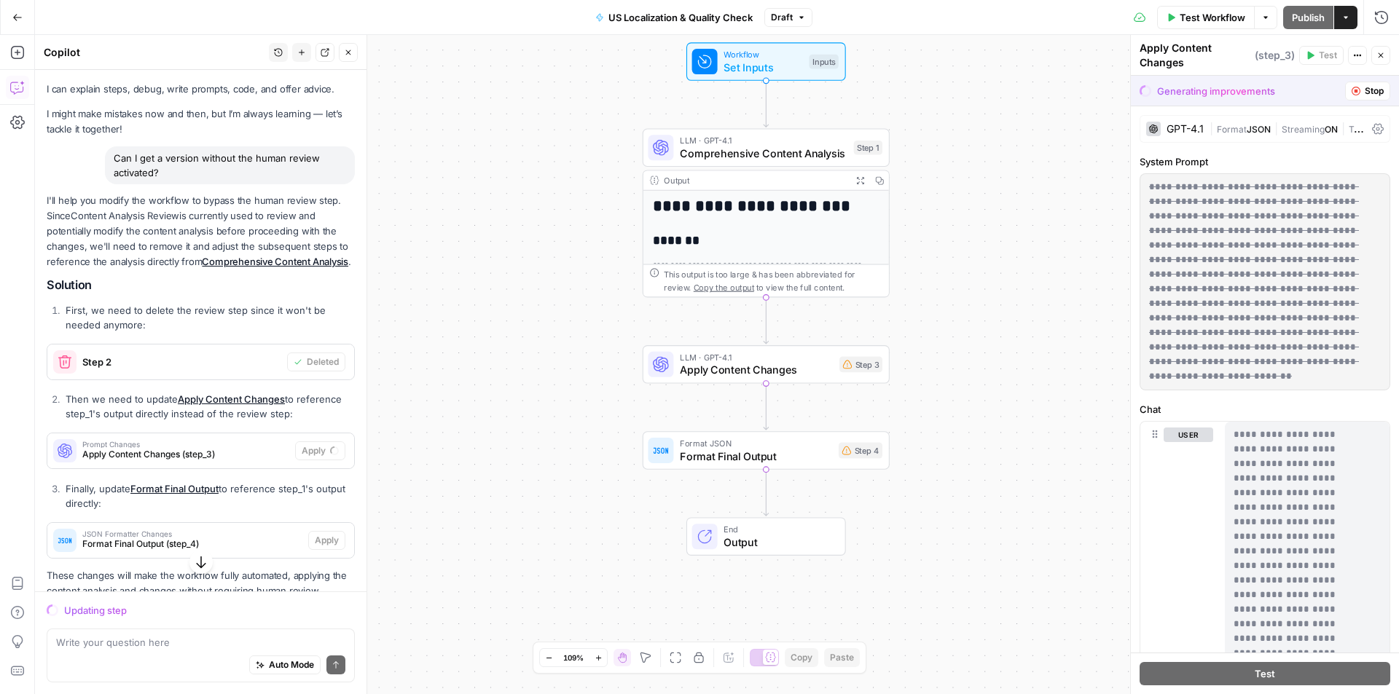
scroll to position [82, 0]
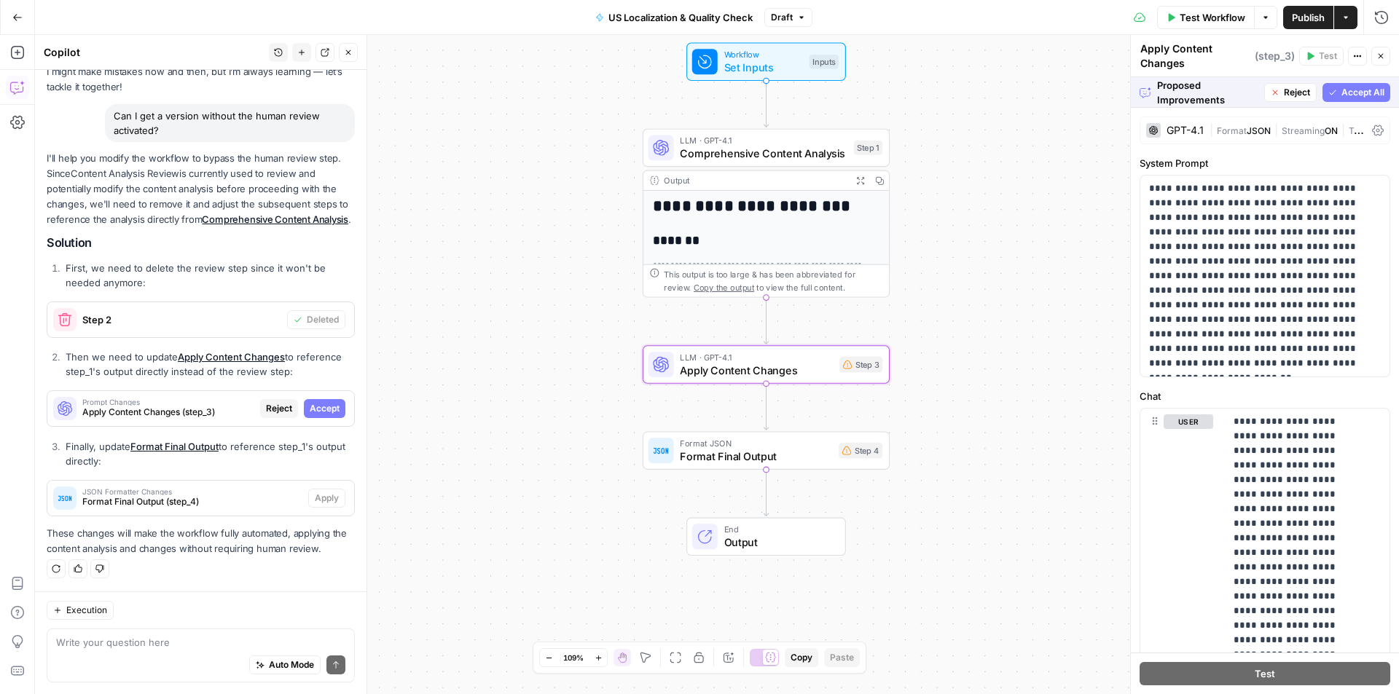
click at [316, 404] on span "Accept" at bounding box center [325, 408] width 30 height 13
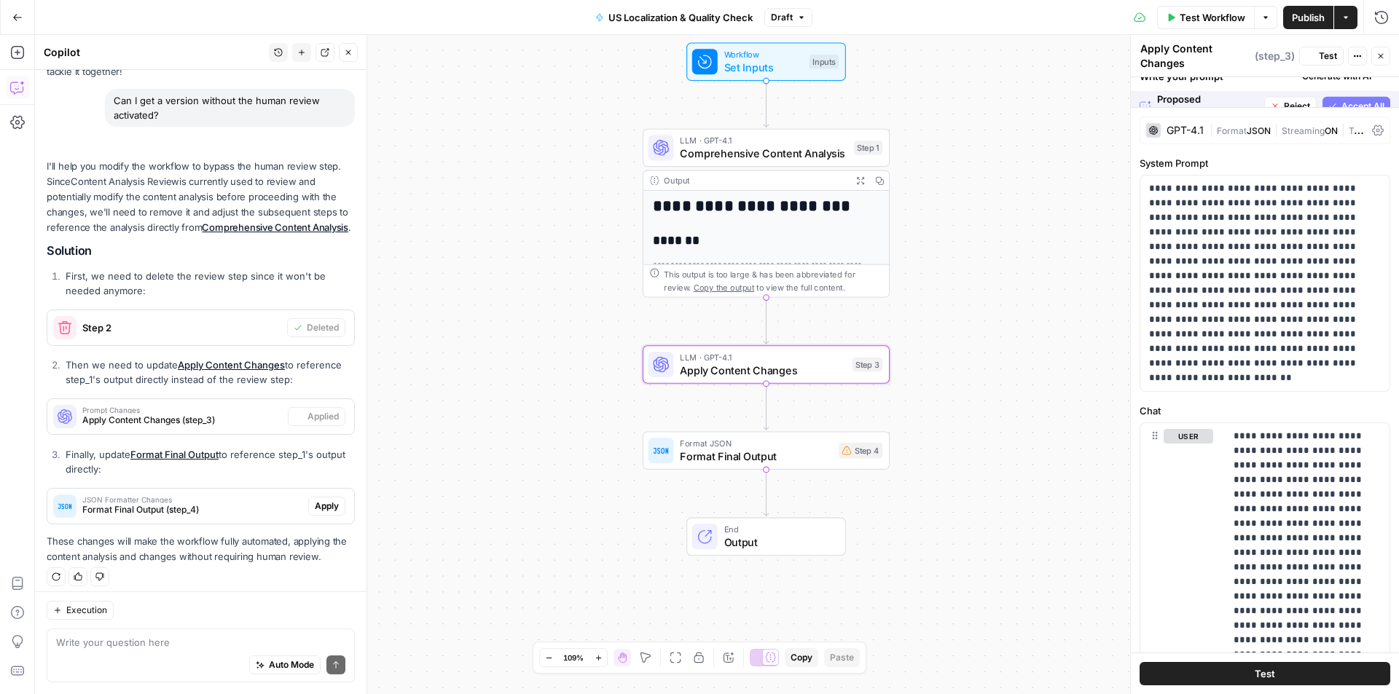
scroll to position [106, 0]
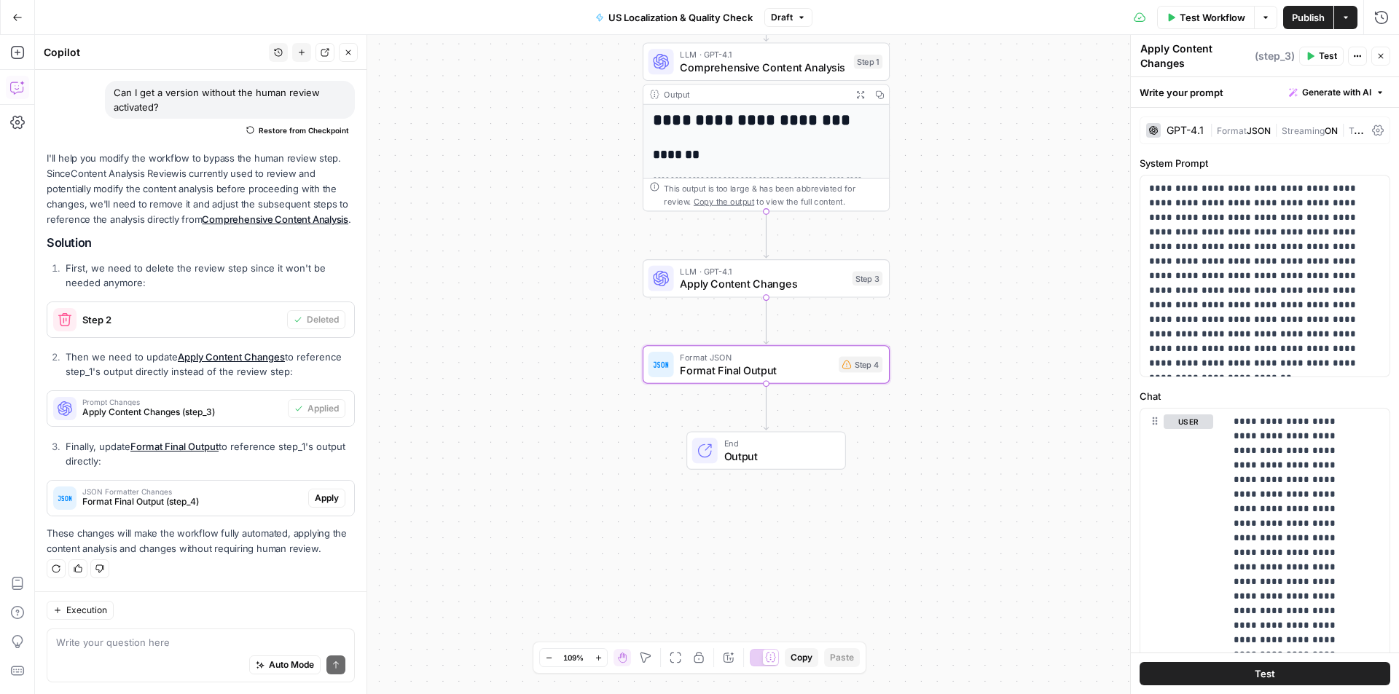
click at [321, 497] on span "Apply" at bounding box center [327, 498] width 24 height 13
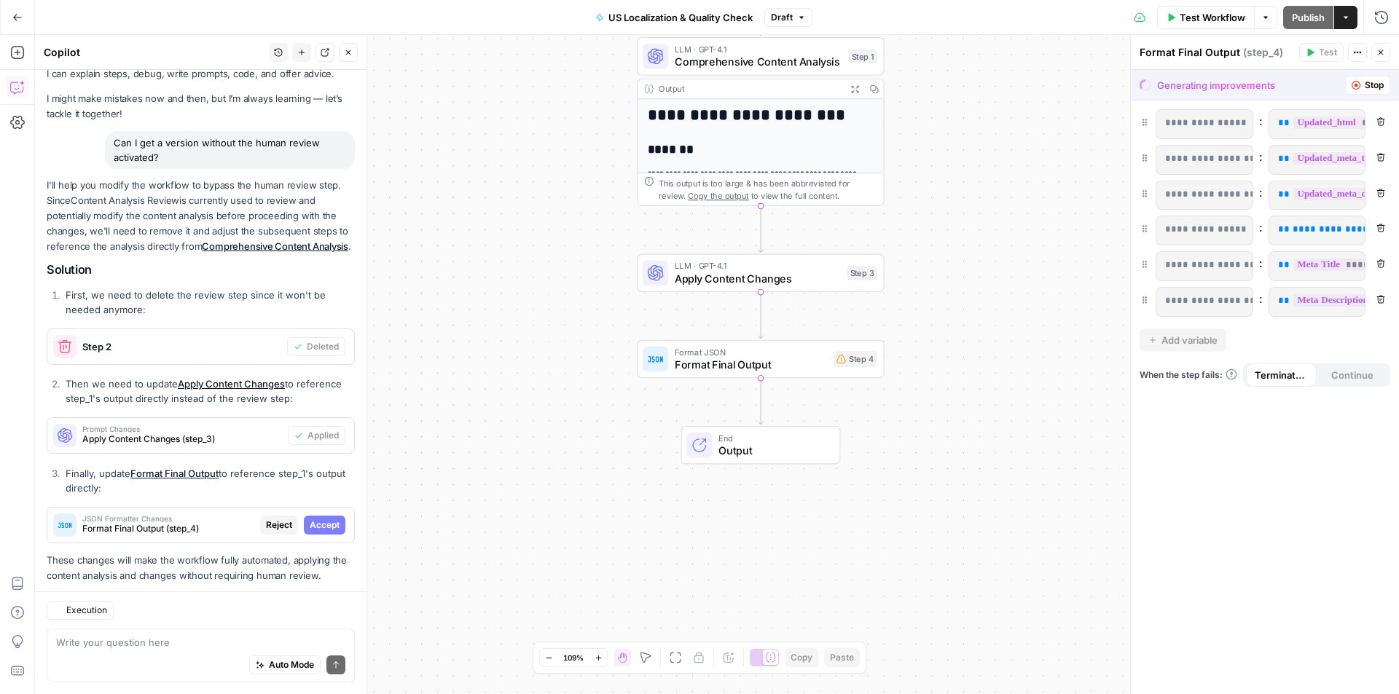
scroll to position [82, 0]
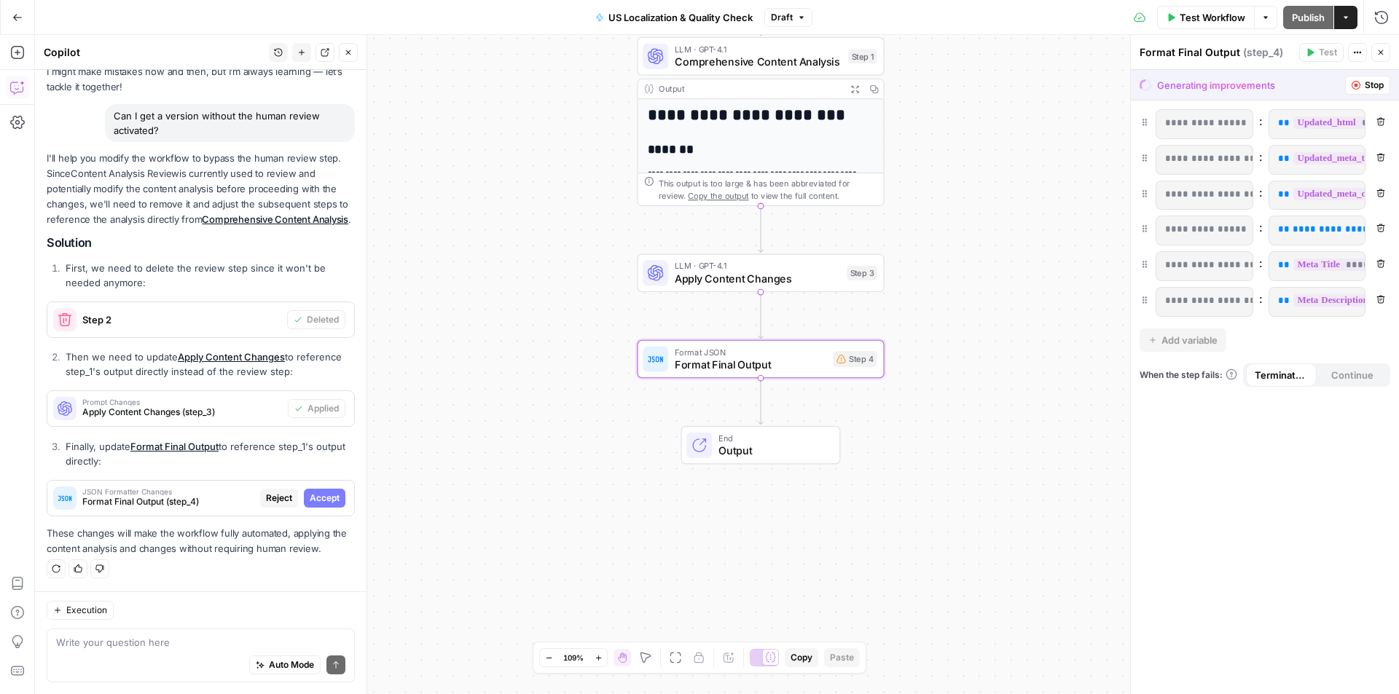
click at [323, 498] on span "Accept" at bounding box center [325, 498] width 30 height 13
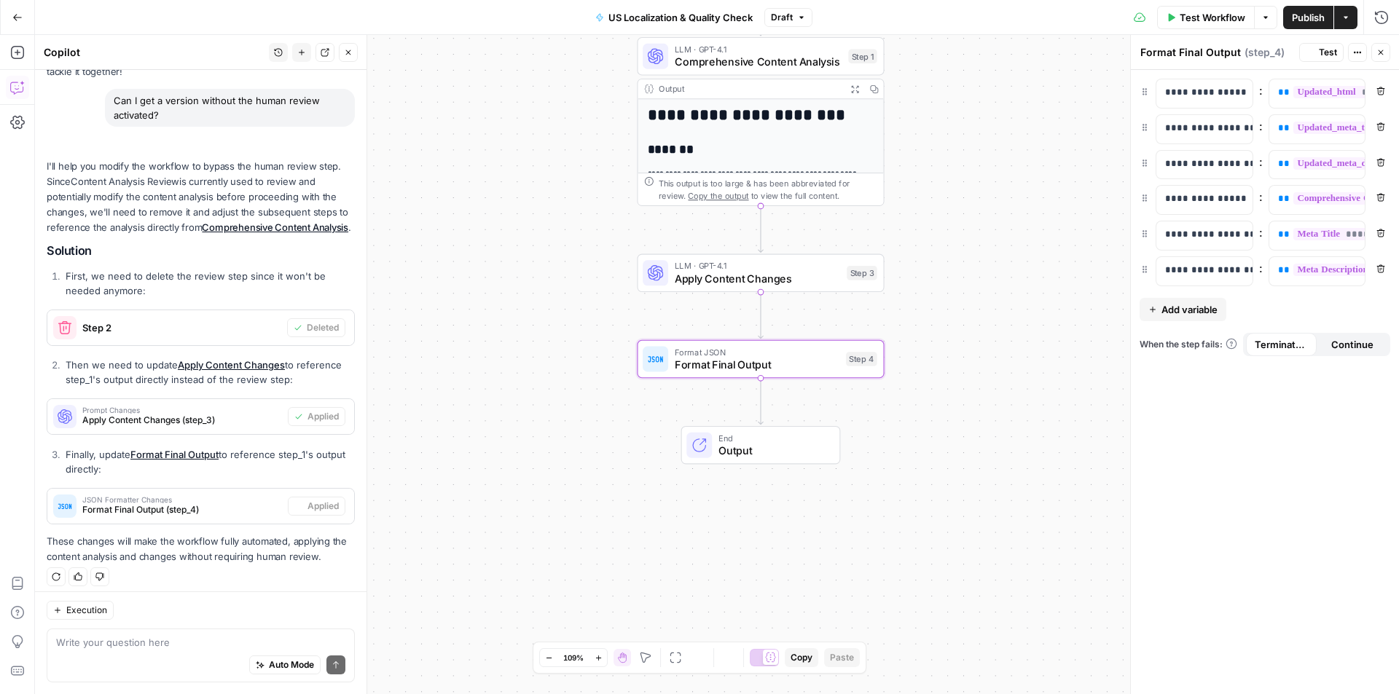
scroll to position [106, 0]
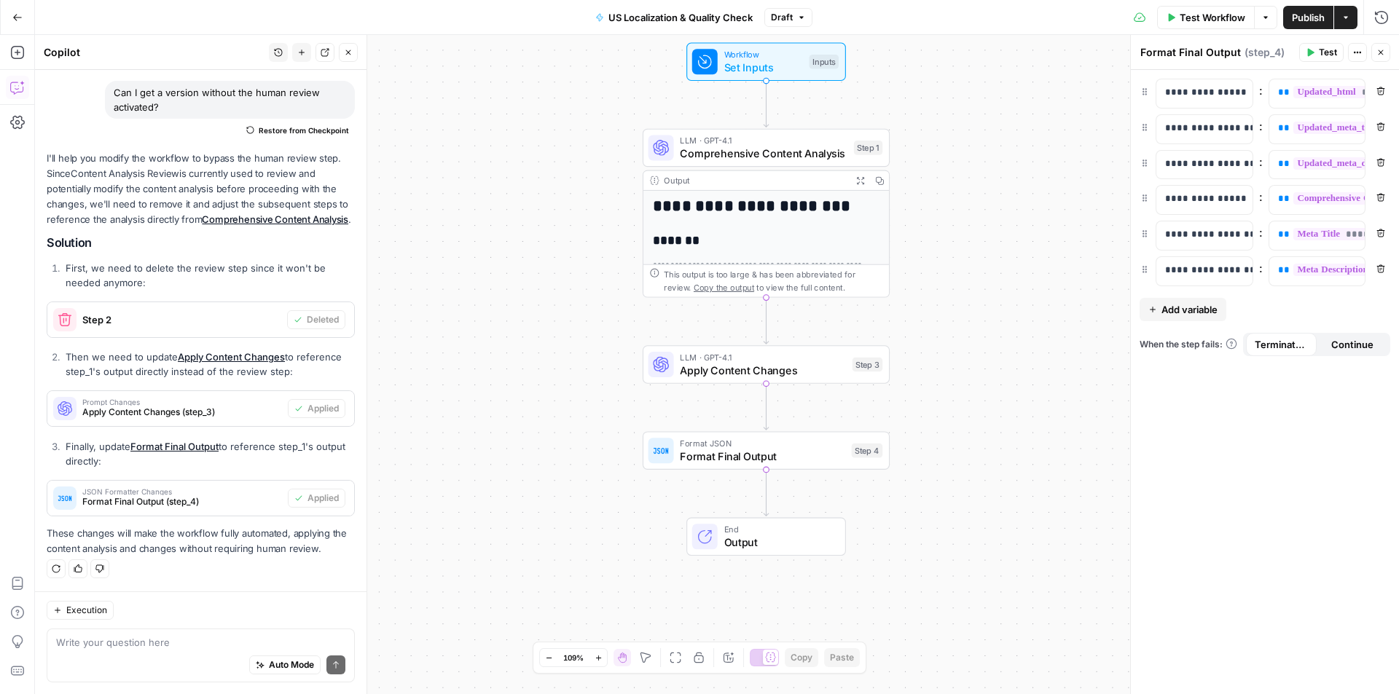
click at [1265, 19] on icon "button" at bounding box center [1265, 17] width 9 height 9
click at [1319, 17] on span "Publish" at bounding box center [1308, 17] width 33 height 15
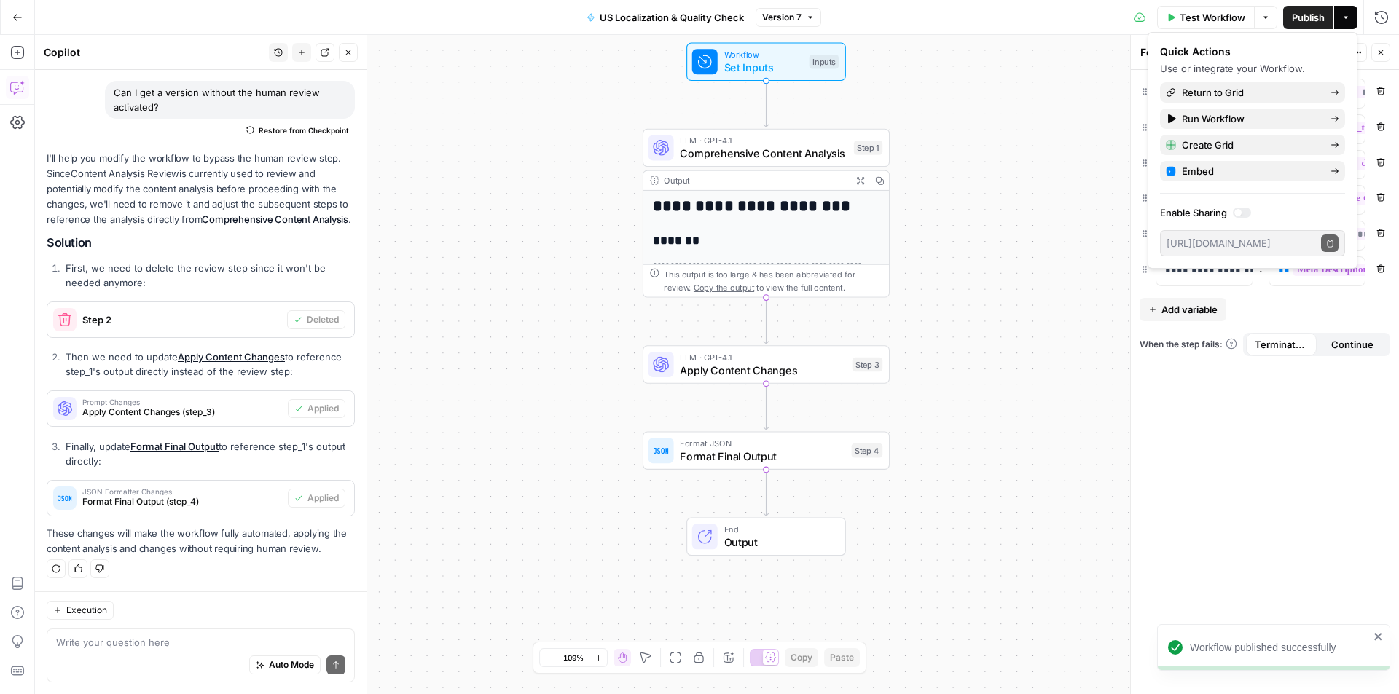
click at [22, 17] on span "Go Back" at bounding box center [22, 17] width 1 height 1
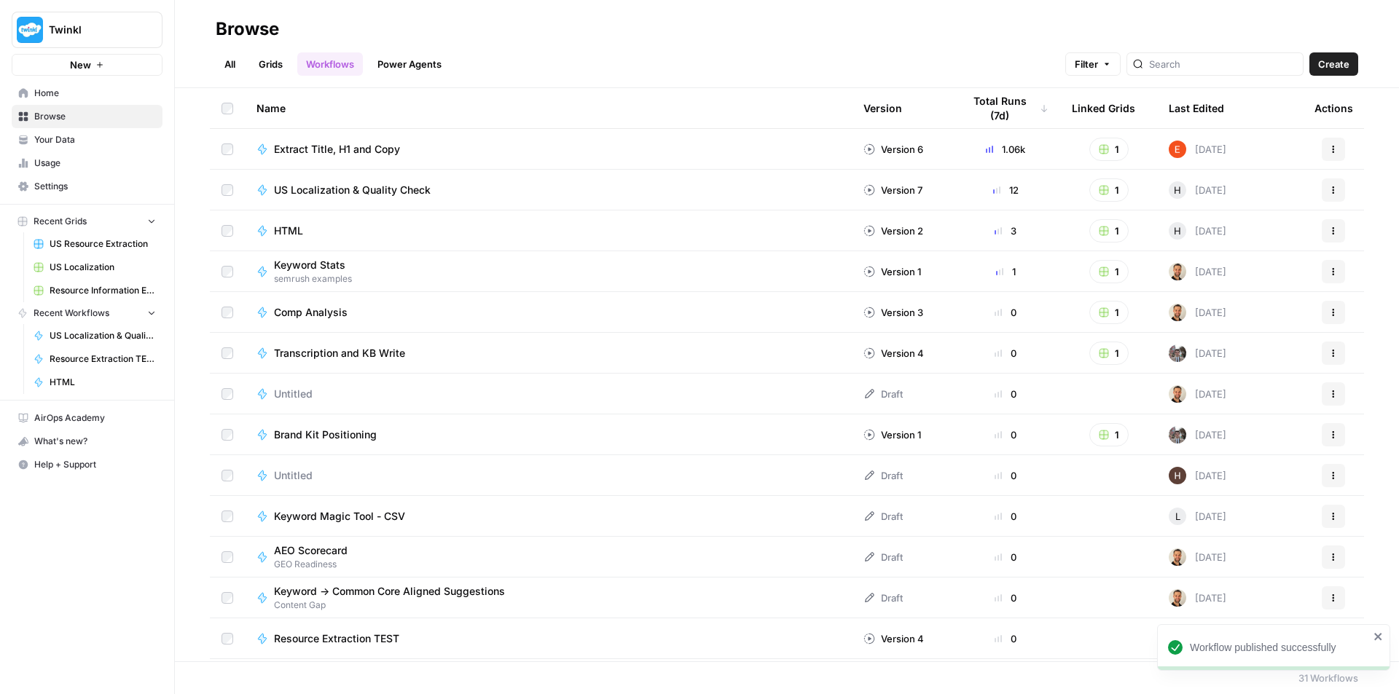
click at [82, 262] on span "US Localization" at bounding box center [103, 267] width 106 height 13
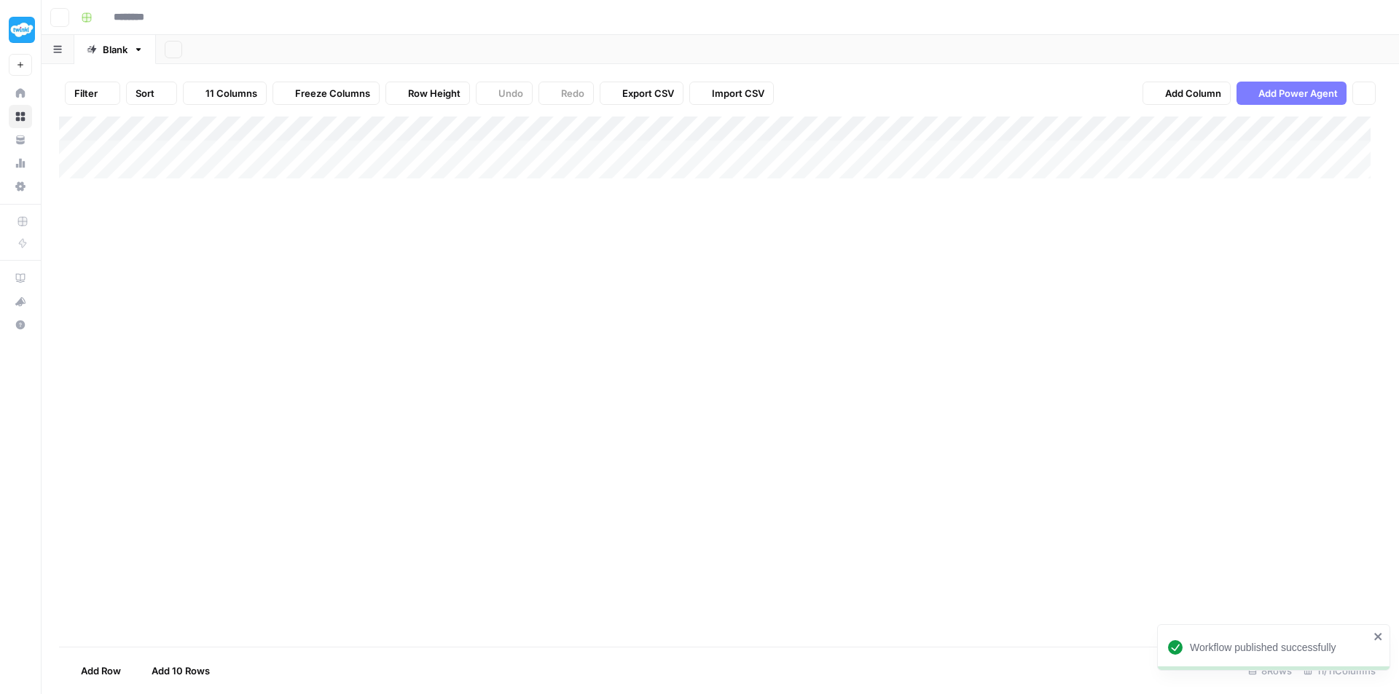
type input "**********"
click at [961, 133] on div "Add Column" at bounding box center [720, 240] width 1323 height 246
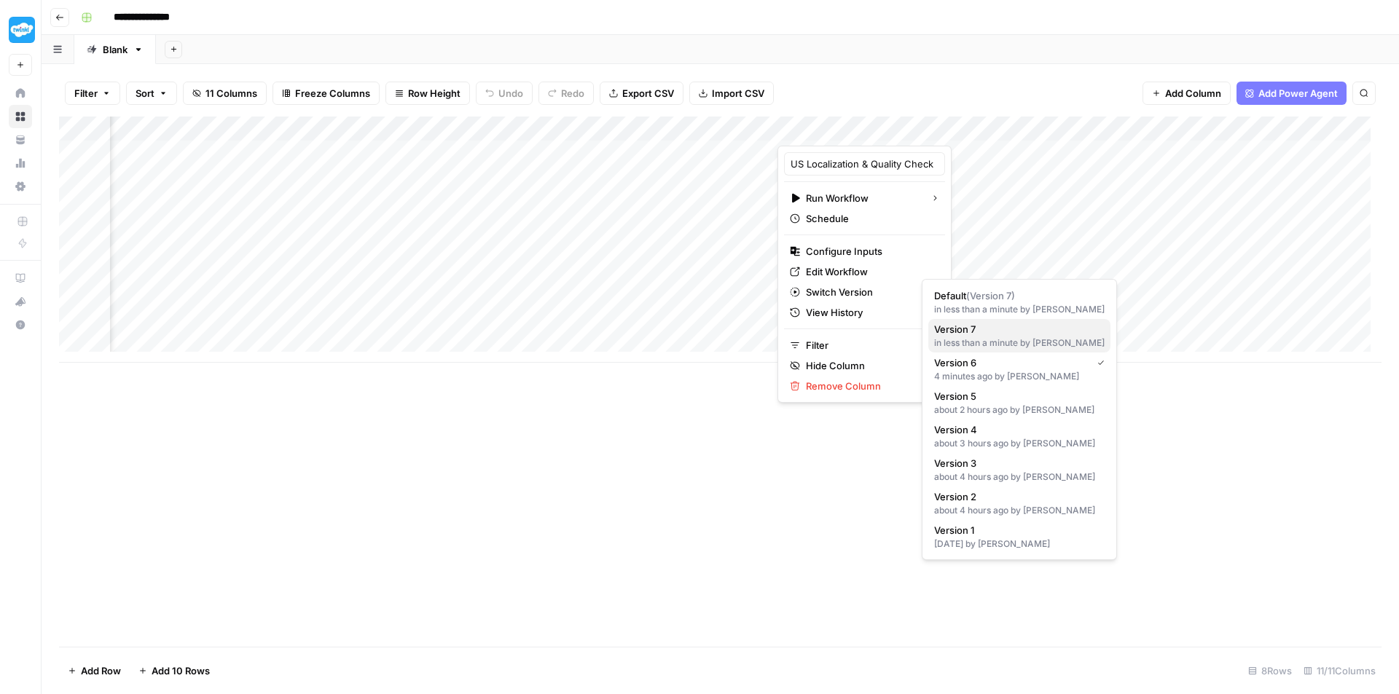
click at [997, 331] on span "Version 7" at bounding box center [1016, 329] width 165 height 15
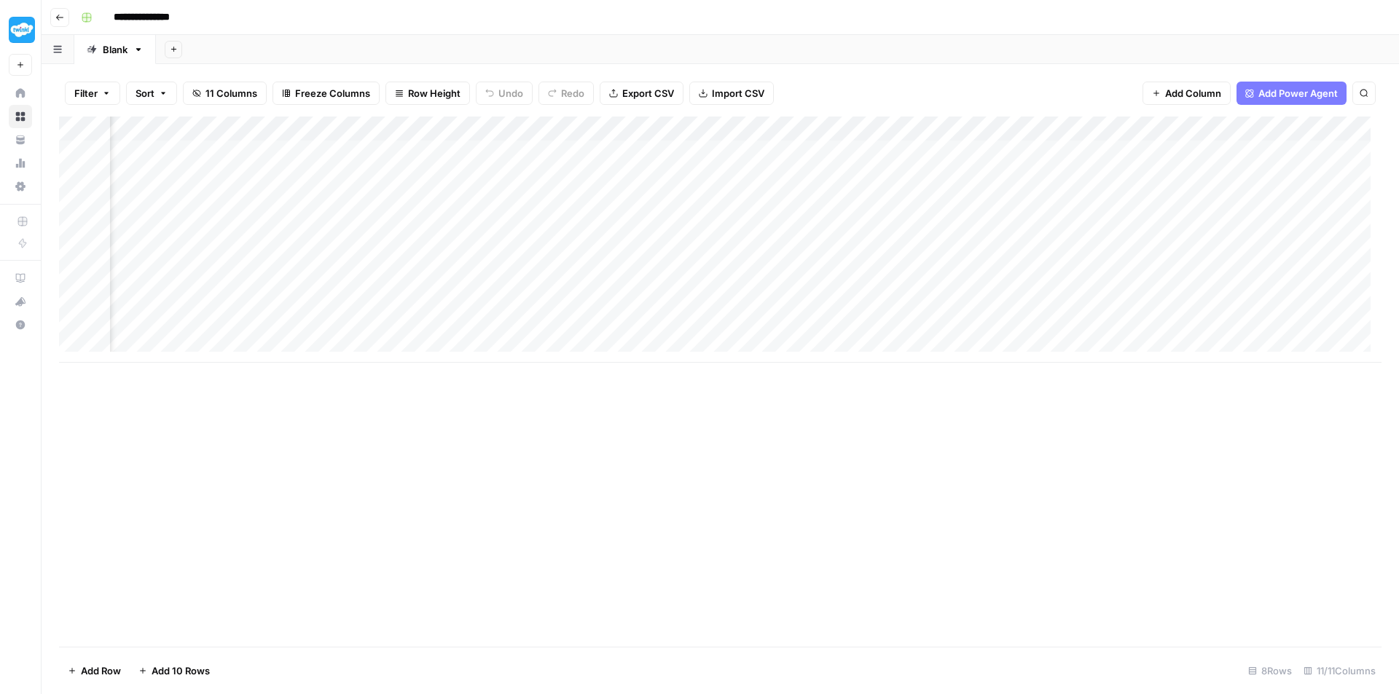
click at [893, 325] on div "Add Column" at bounding box center [720, 240] width 1323 height 246
click at [978, 326] on div "Add Column" at bounding box center [720, 240] width 1323 height 246
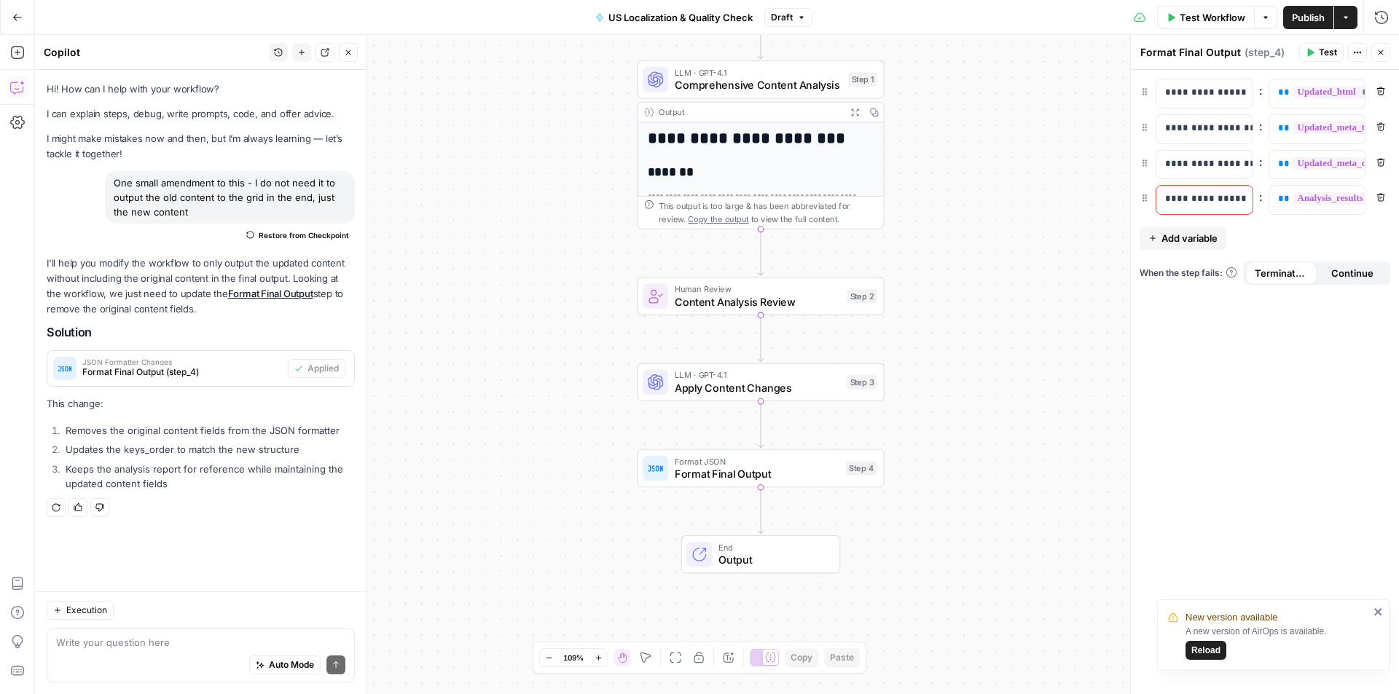
click at [1310, 17] on span "Publish" at bounding box center [1308, 17] width 33 height 15
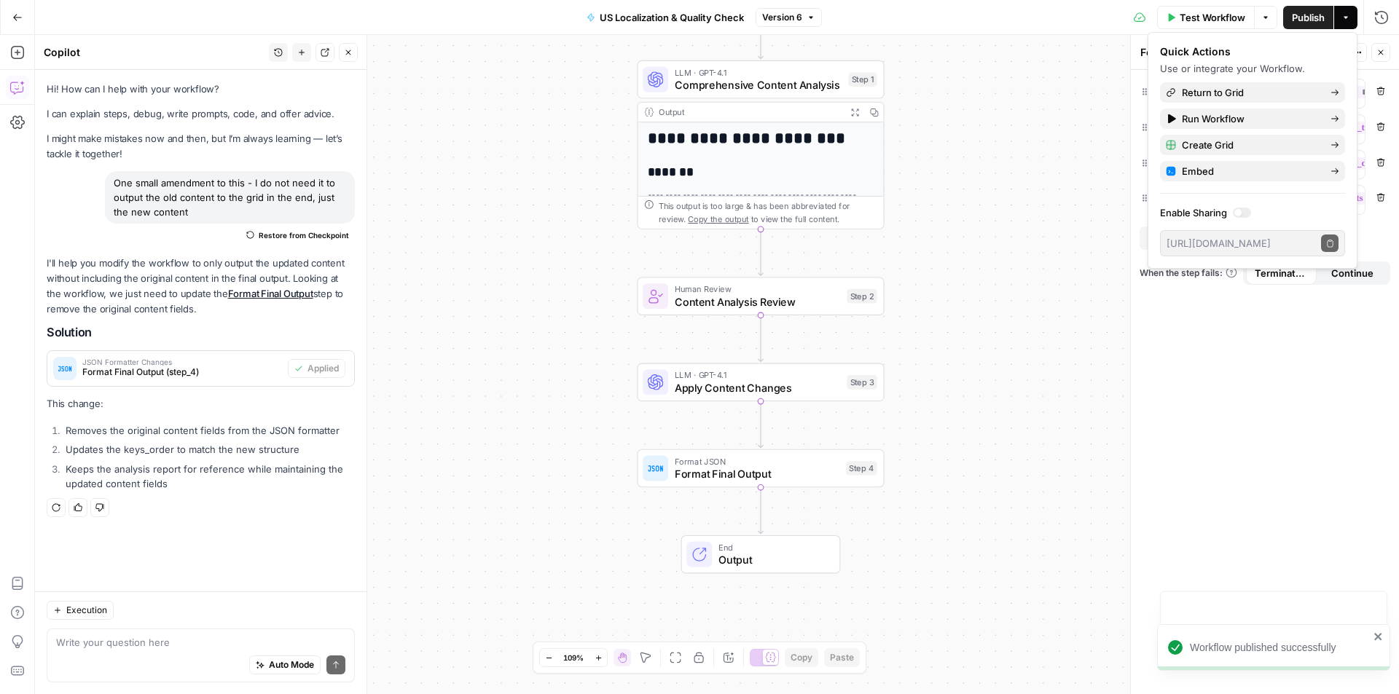
click at [26, 19] on button "Go Back" at bounding box center [17, 17] width 26 height 26
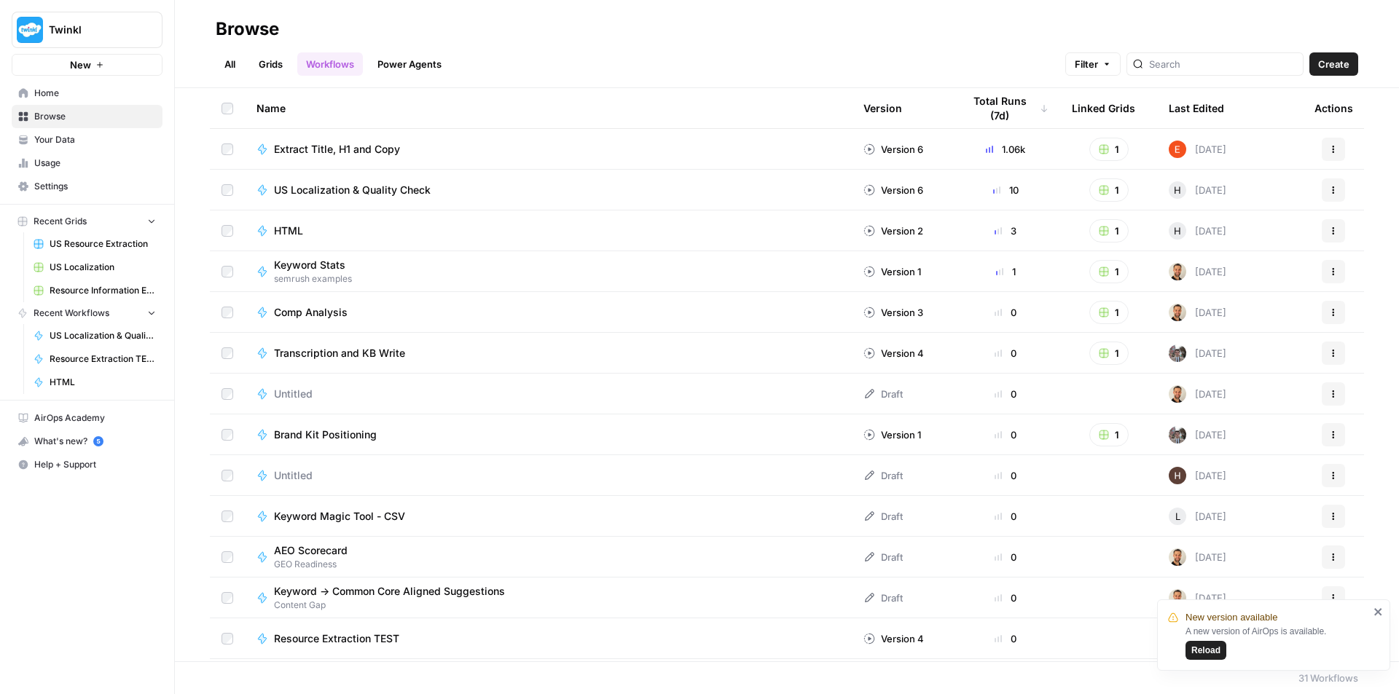
click at [91, 263] on span "US Localization" at bounding box center [103, 267] width 106 height 13
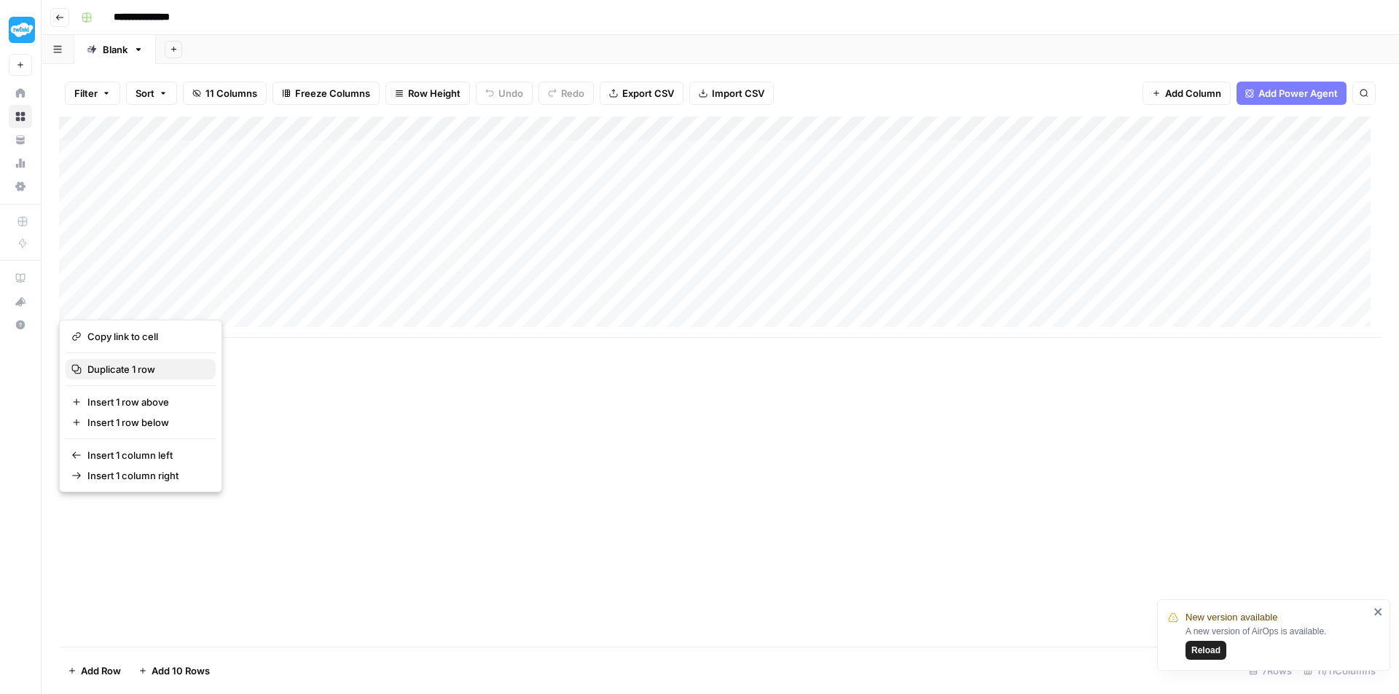
click at [117, 367] on span "Duplicate 1 row" at bounding box center [145, 369] width 117 height 15
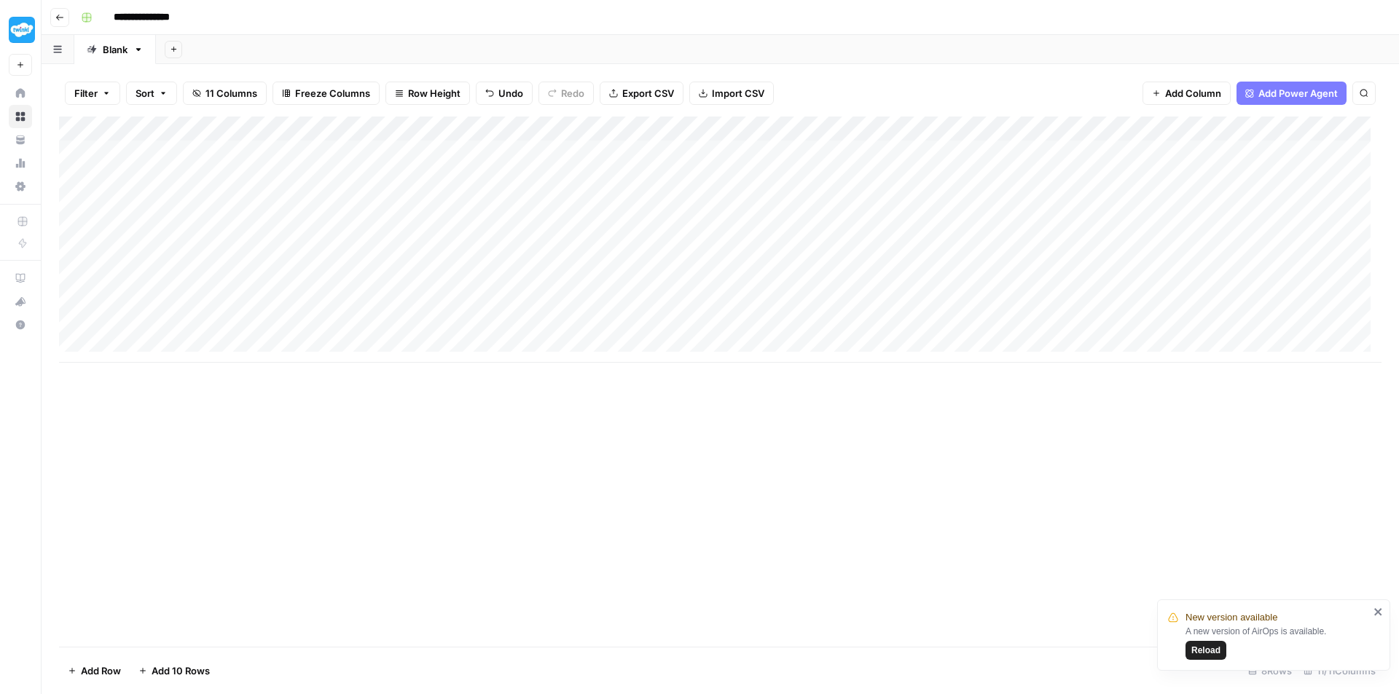
click at [1123, 326] on div "Add Column" at bounding box center [720, 240] width 1323 height 246
click at [1283, 329] on div "Add Column" at bounding box center [720, 240] width 1323 height 246
click at [1264, 128] on div "Add Column" at bounding box center [720, 240] width 1323 height 246
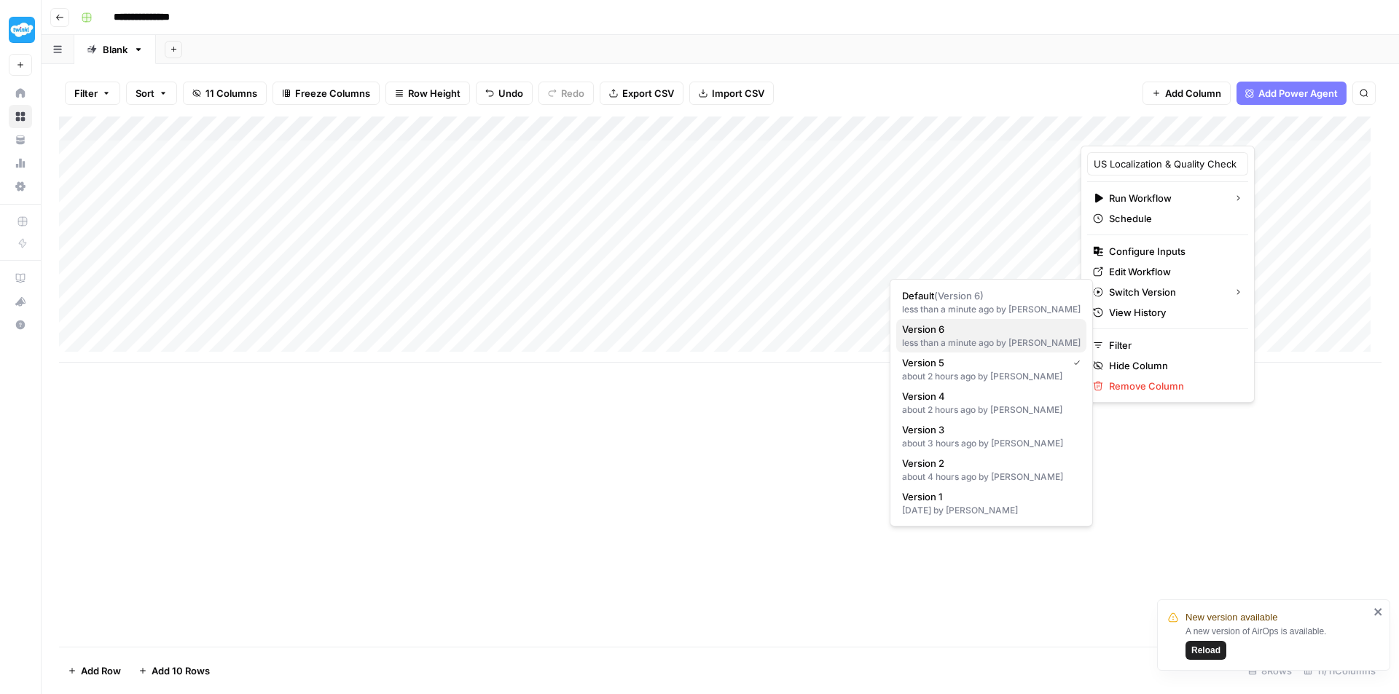
click at [1013, 342] on div "less than a minute ago by Holly Anderson" at bounding box center [991, 343] width 179 height 13
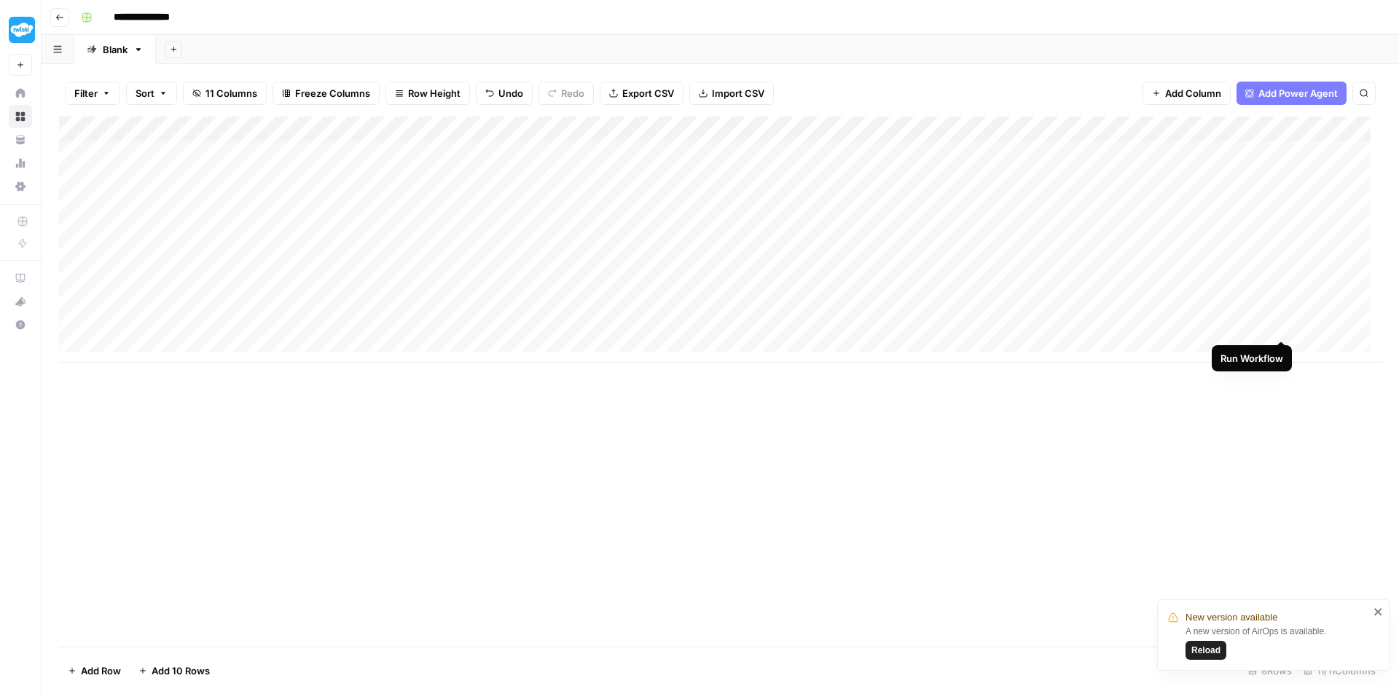
click at [1283, 324] on div "Add Column" at bounding box center [720, 240] width 1323 height 246
click at [586, 327] on div "Add Column" at bounding box center [720, 240] width 1323 height 246
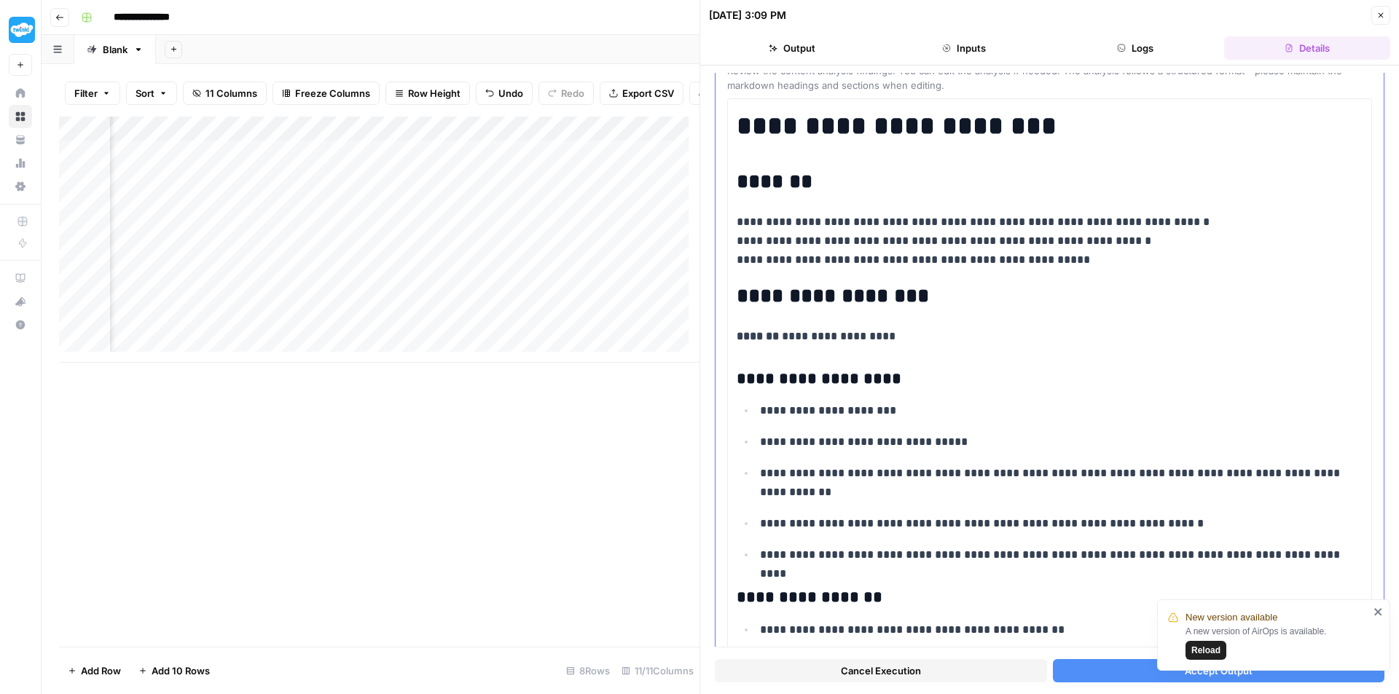
scroll to position [219, 0]
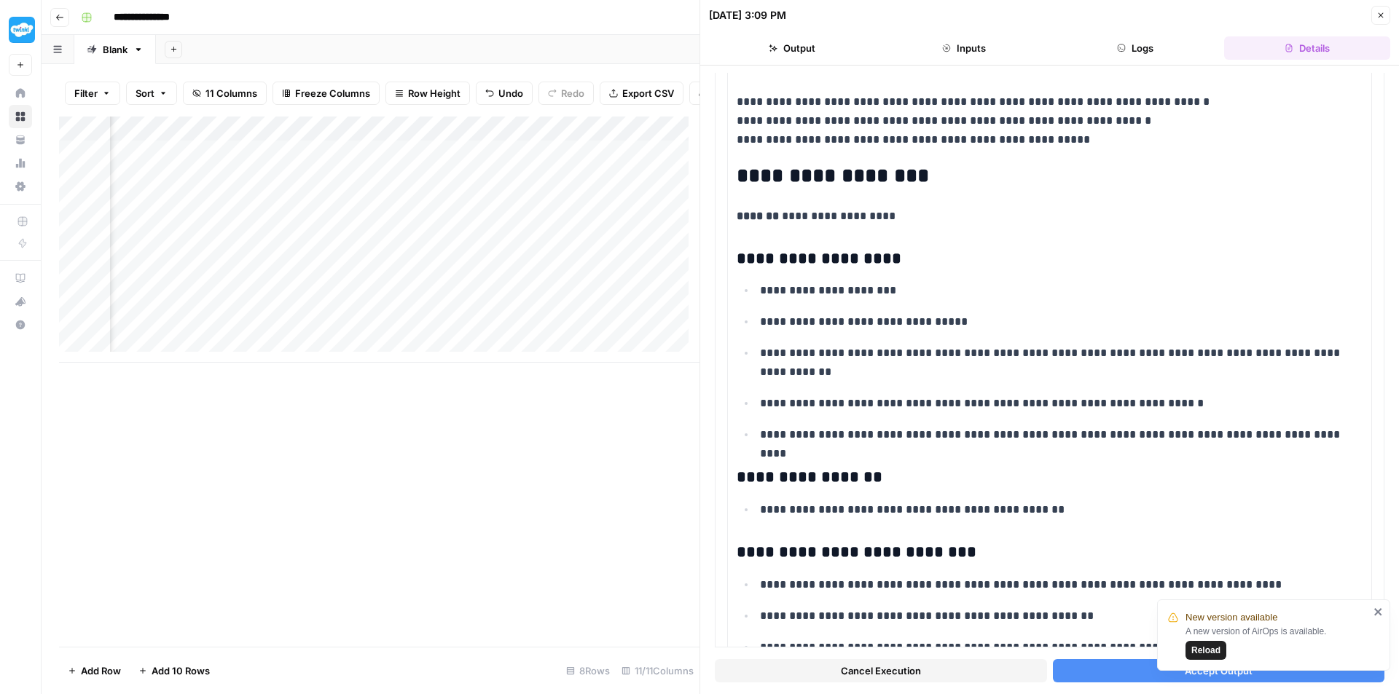
click at [961, 671] on button "Cancel Execution" at bounding box center [881, 671] width 332 height 23
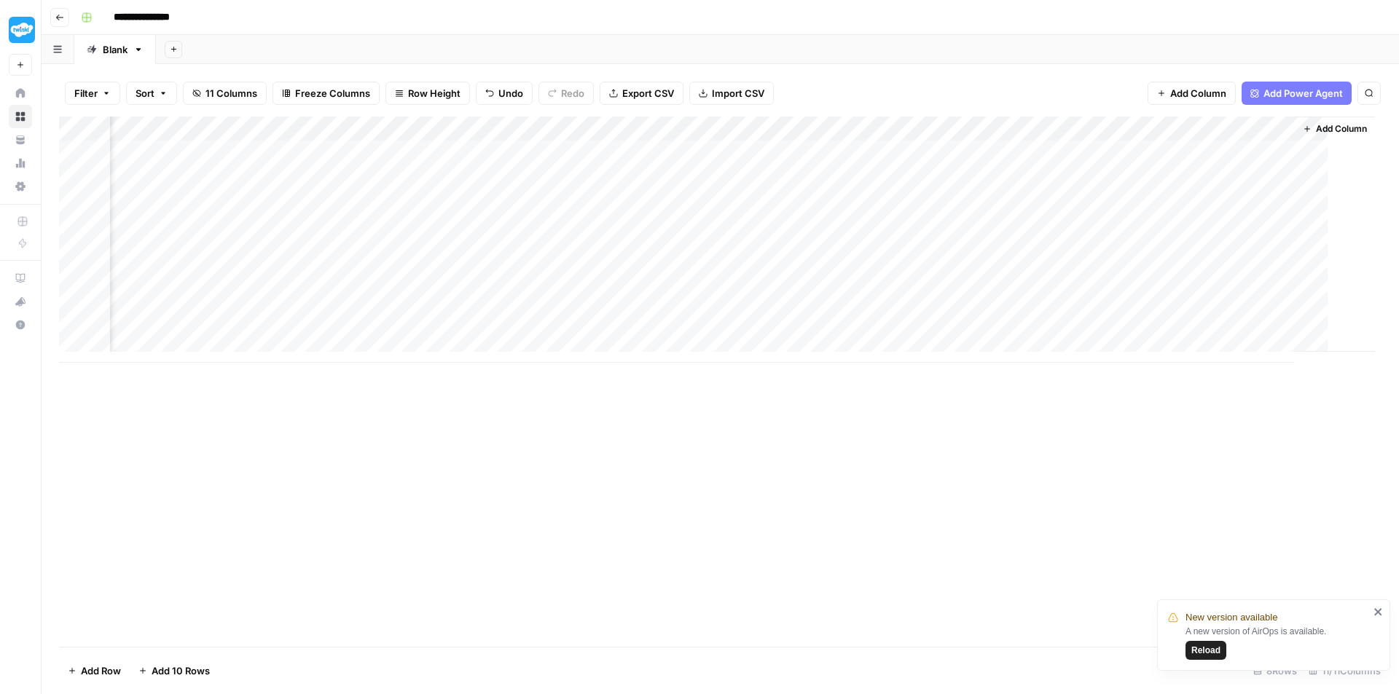
scroll to position [0, 644]
click at [620, 125] on div "Add Column" at bounding box center [720, 240] width 1323 height 246
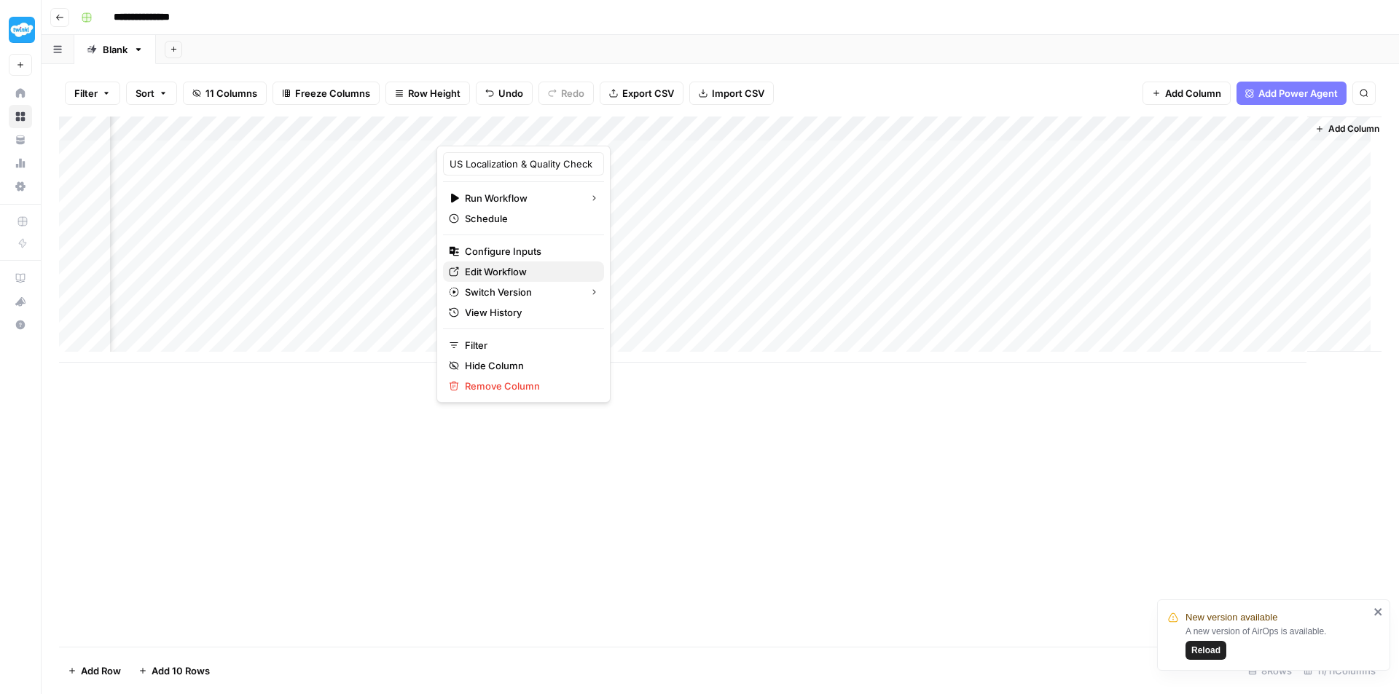
click at [513, 273] on span "Edit Workflow" at bounding box center [529, 272] width 128 height 15
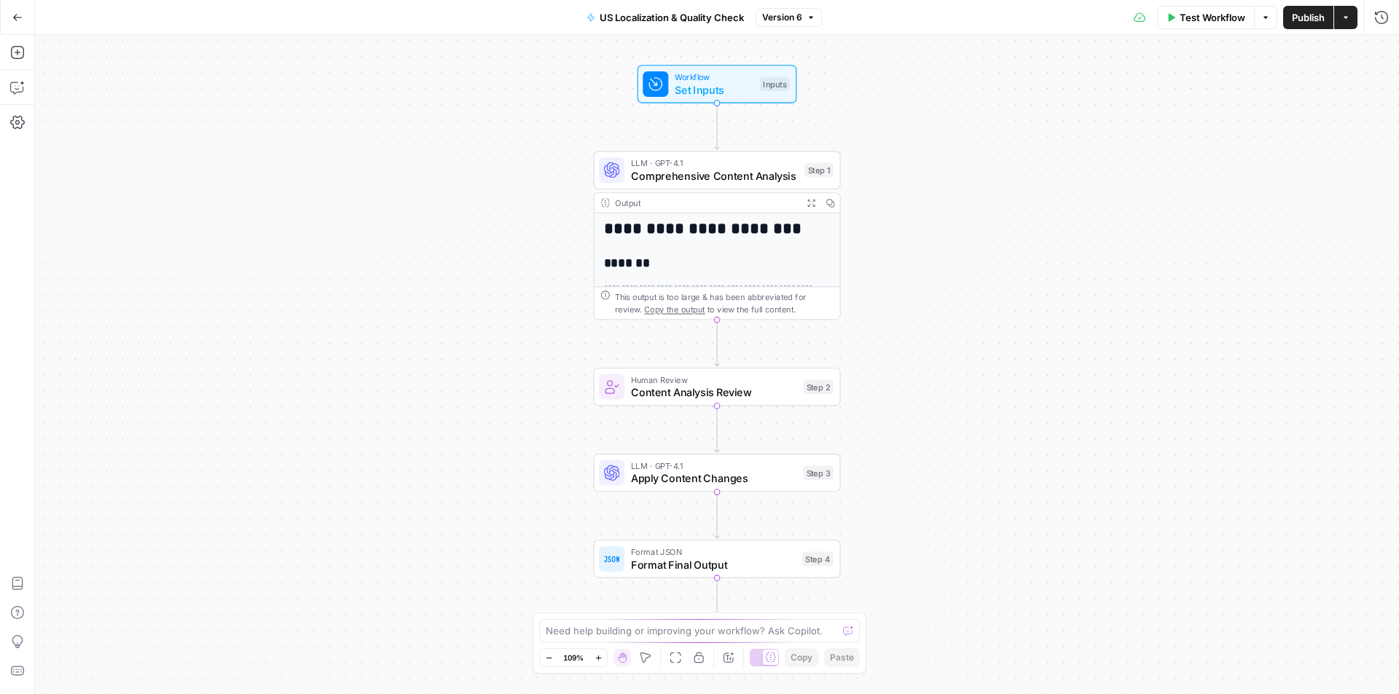
click at [777, 17] on span "Version 6" at bounding box center [782, 17] width 40 height 13
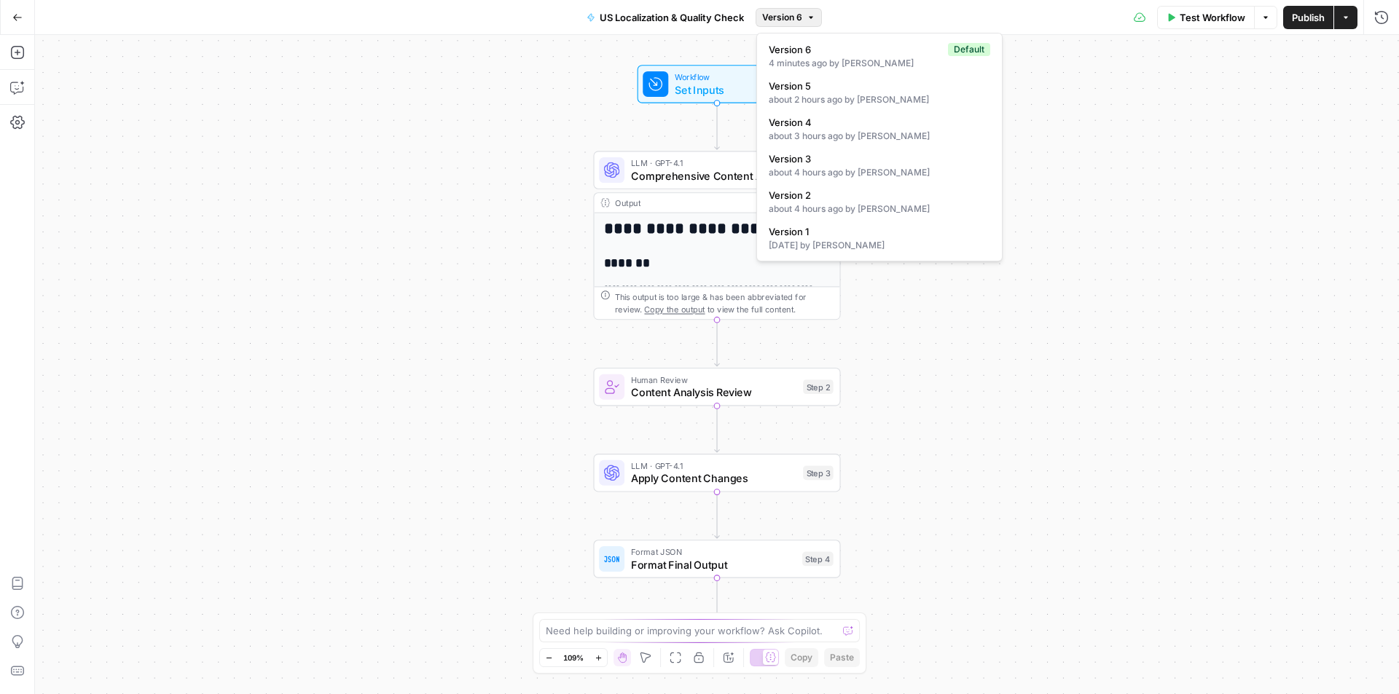
click at [780, 17] on span "Version 6" at bounding box center [782, 17] width 40 height 13
